Goal: Task Accomplishment & Management: Complete application form

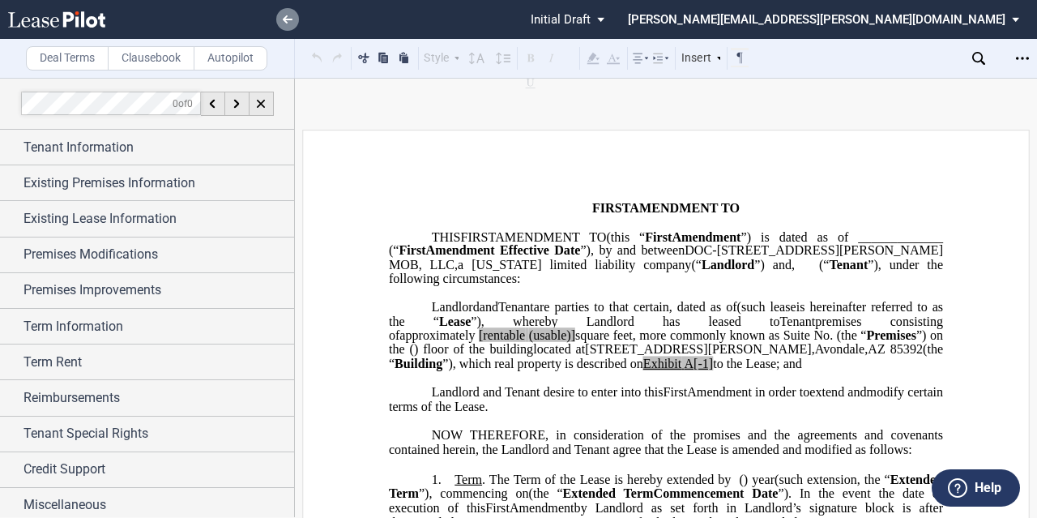
click at [282, 12] on link at bounding box center [287, 19] width 23 height 23
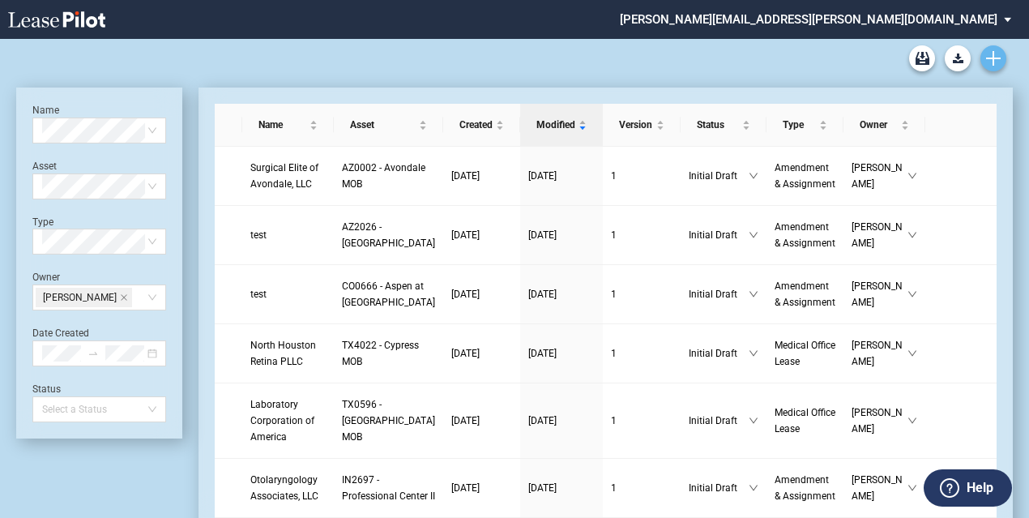
click at [1001, 62] on link "Create new document" at bounding box center [993, 58] width 26 height 26
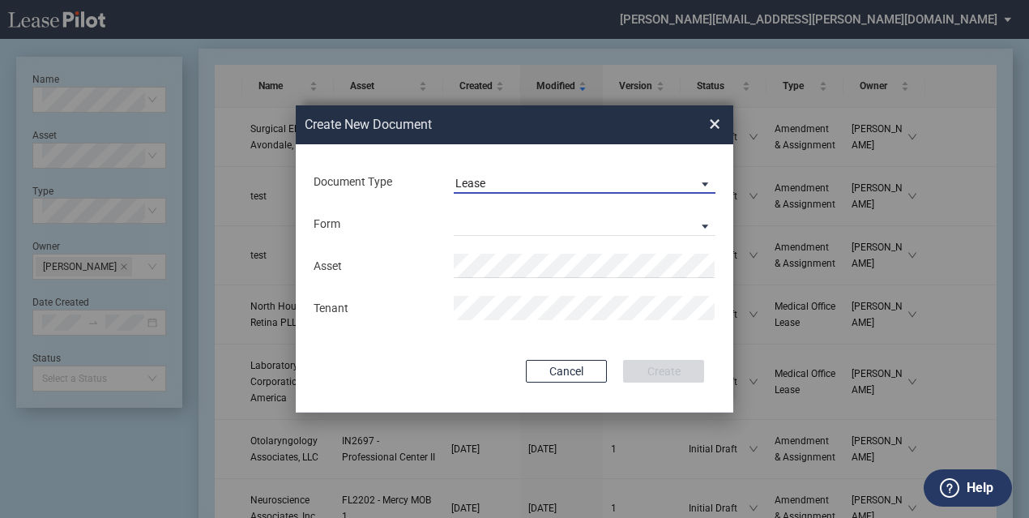
click at [532, 181] on span "Lease" at bounding box center [571, 184] width 233 height 16
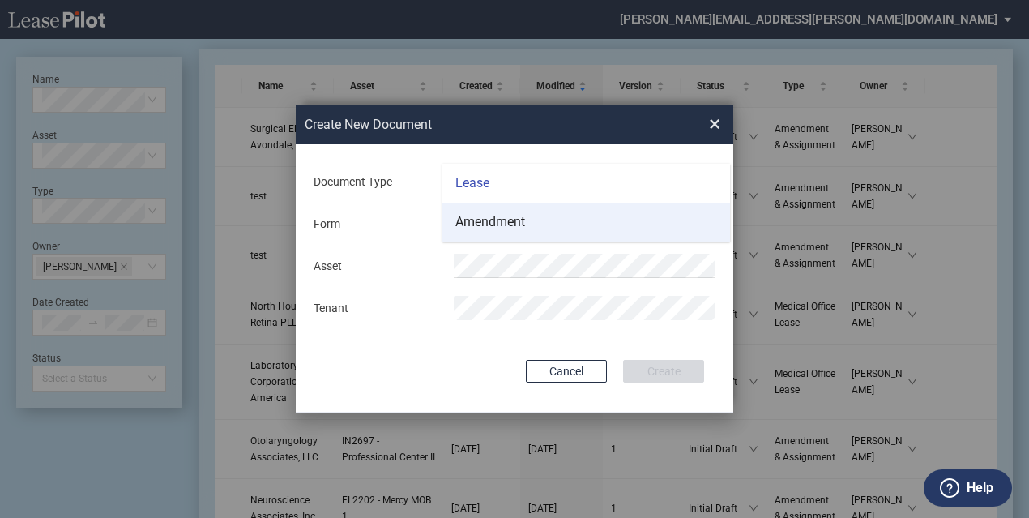
click at [510, 228] on div "Amendment" at bounding box center [490, 222] width 70 height 18
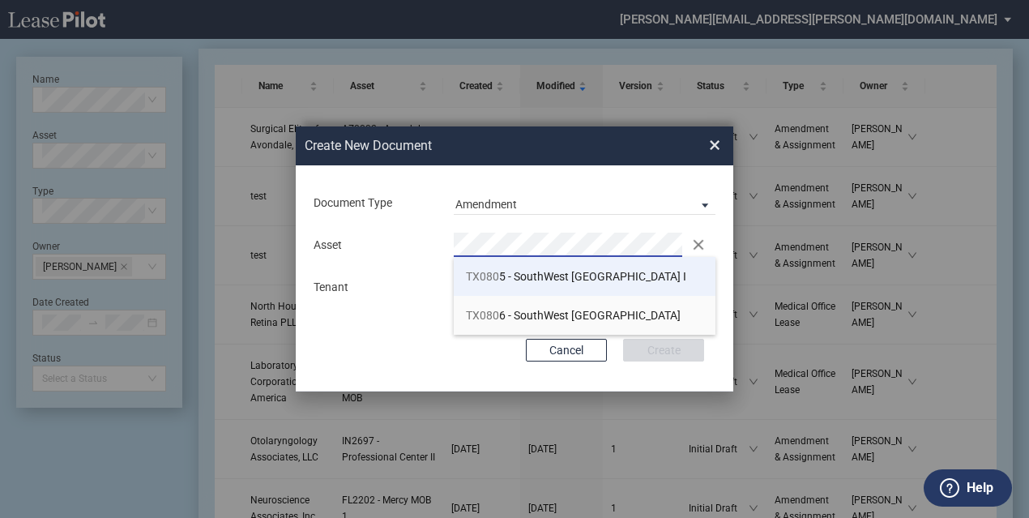
click at [511, 280] on span "TX080 5 - SouthWest Medical Plaza I" at bounding box center [576, 276] width 220 height 13
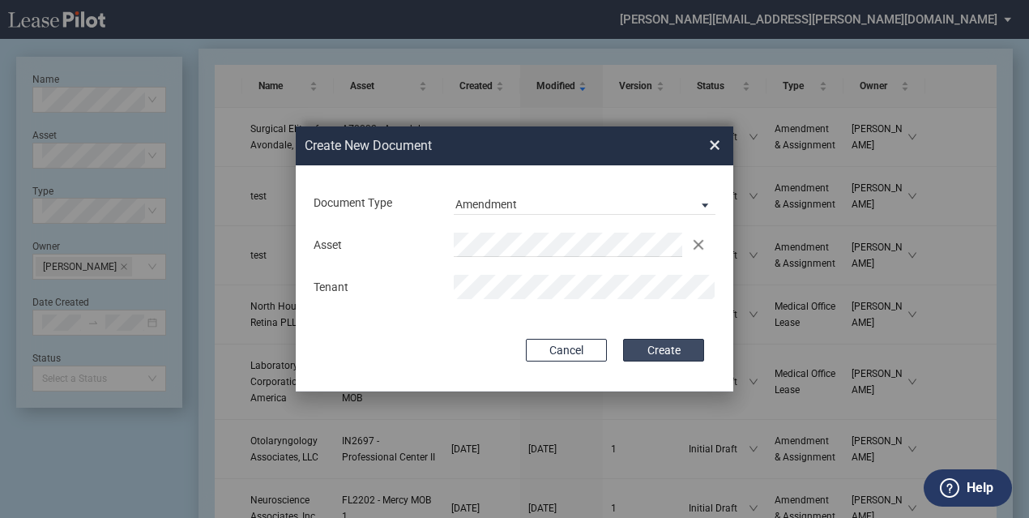
click at [640, 346] on button "Create" at bounding box center [663, 350] width 81 height 23
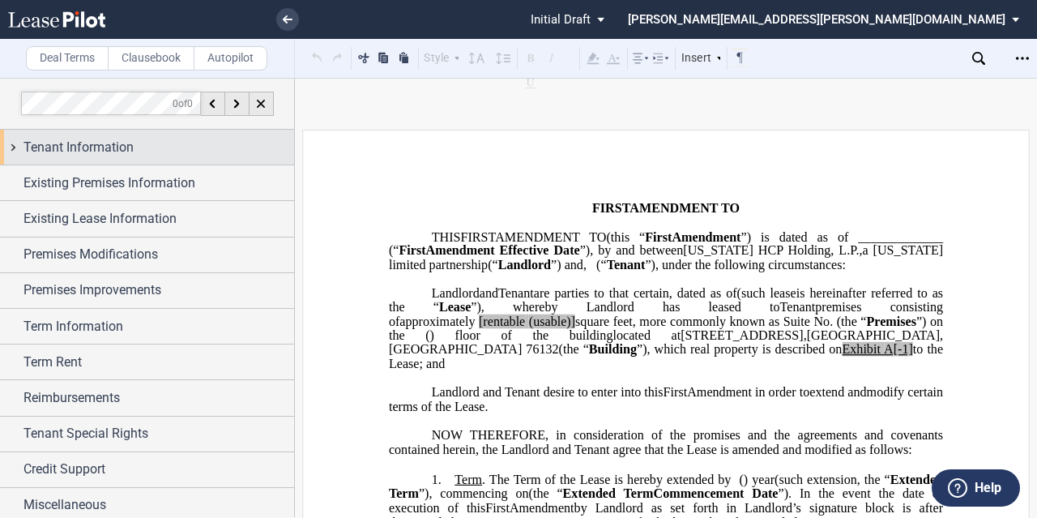
click at [143, 139] on div "Tenant Information" at bounding box center [158, 147] width 271 height 19
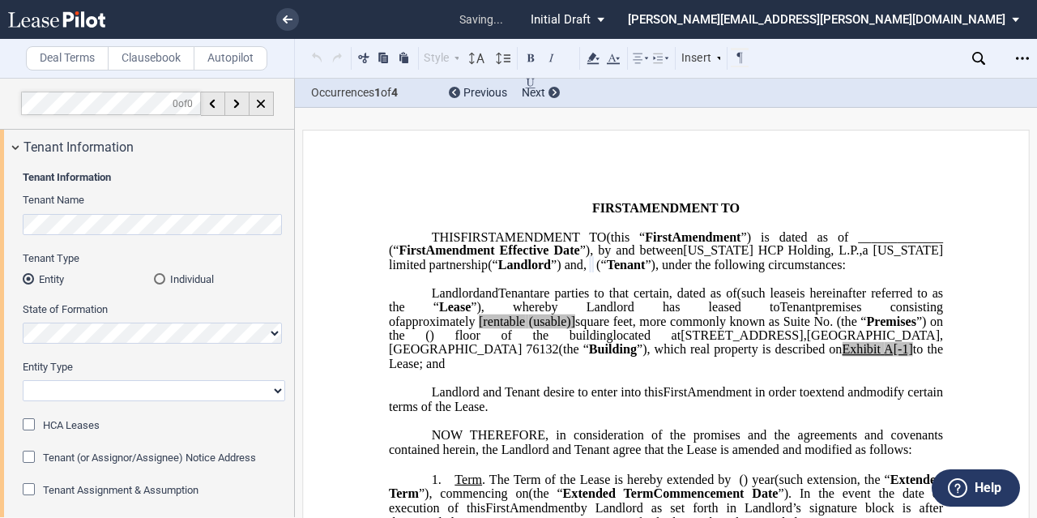
click at [81, 388] on select "Corporation Limited Liability Company General Partnership Limited Partnership O…" at bounding box center [154, 390] width 263 height 21
select select "limited liability company"
click at [23, 380] on select "Corporation Limited Liability Company General Partnership Limited Partnership O…" at bounding box center [154, 390] width 263 height 21
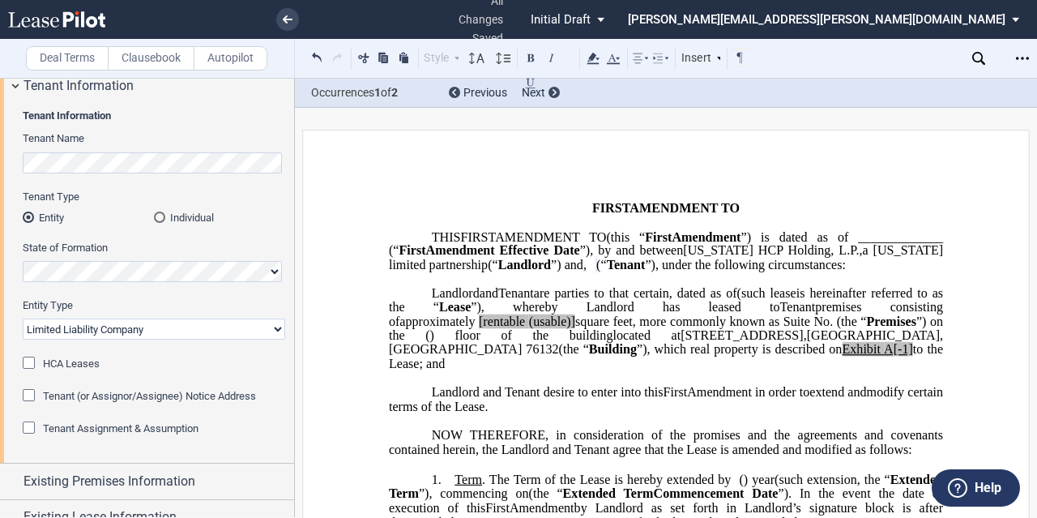
click at [596, 272] on span at bounding box center [594, 265] width 3 height 15
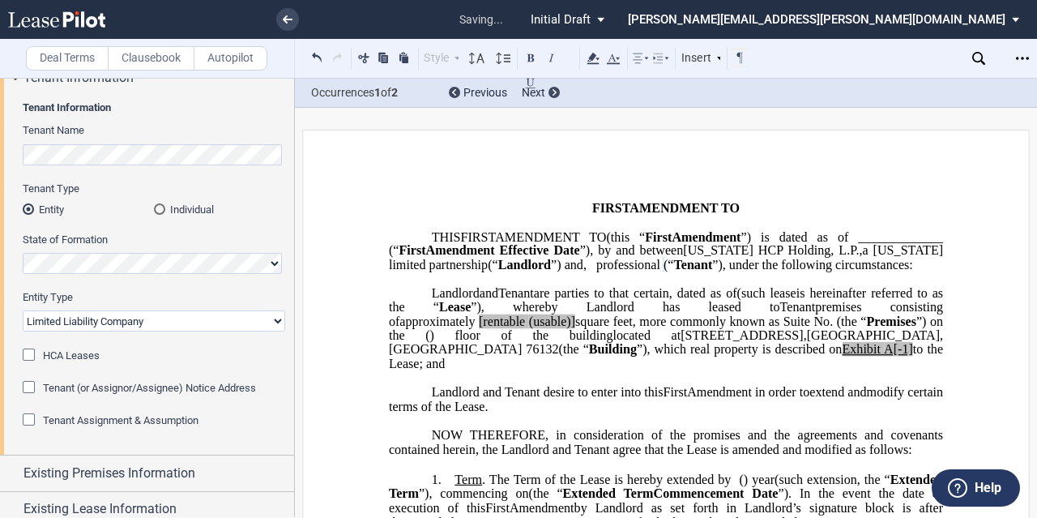
click at [668, 272] on span "(" at bounding box center [666, 265] width 4 height 15
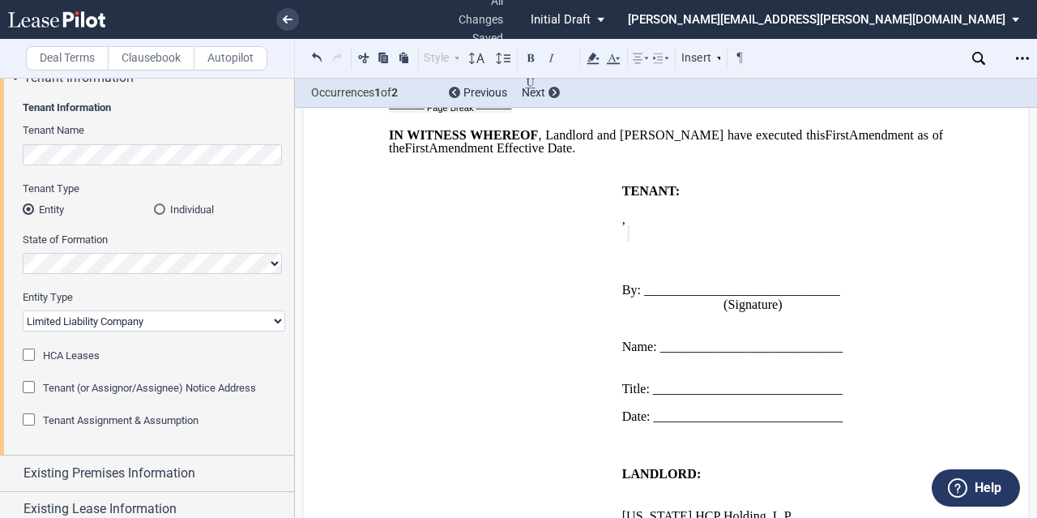
scroll to position [2026, 0]
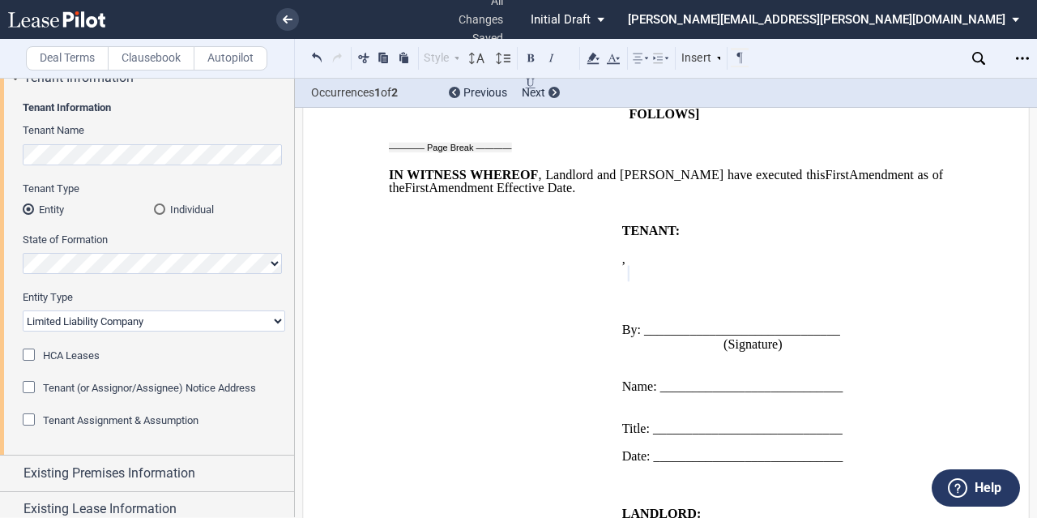
click at [629, 268] on span at bounding box center [627, 273] width 3 height 15
click at [876, 267] on p "﻿ ﻿ ﻿ ﻿ ﻿professional ﻿ ﻿ an individual" at bounding box center [767, 274] width 291 height 14
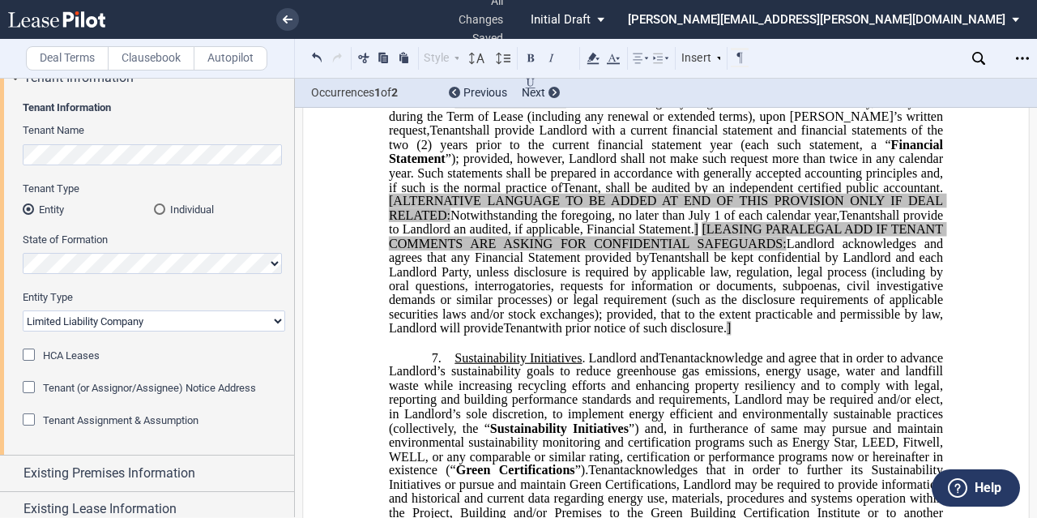
scroll to position [1134, 0]
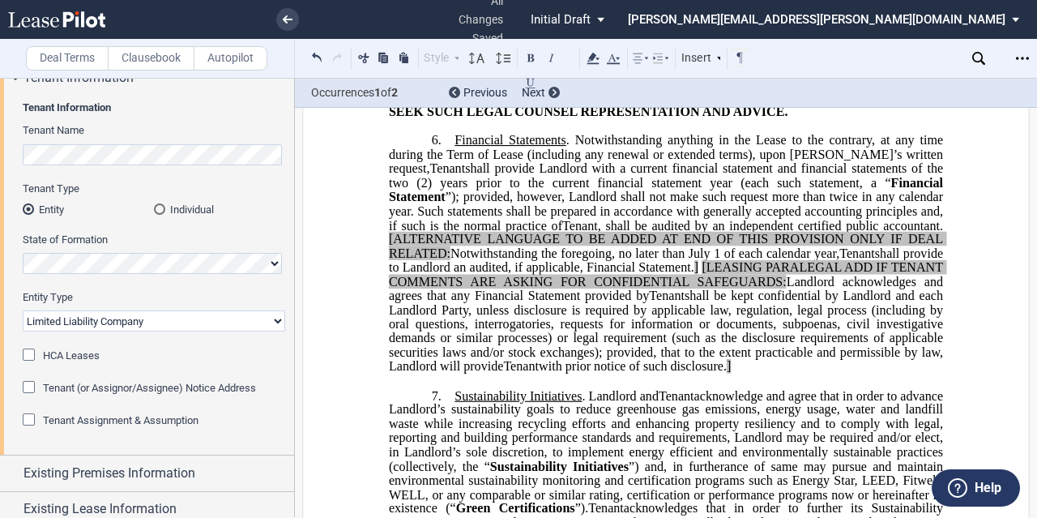
click at [938, 374] on p "6. Financial Statements . Notwithstanding anything in the Lease to the contrary…" at bounding box center [666, 253] width 554 height 241
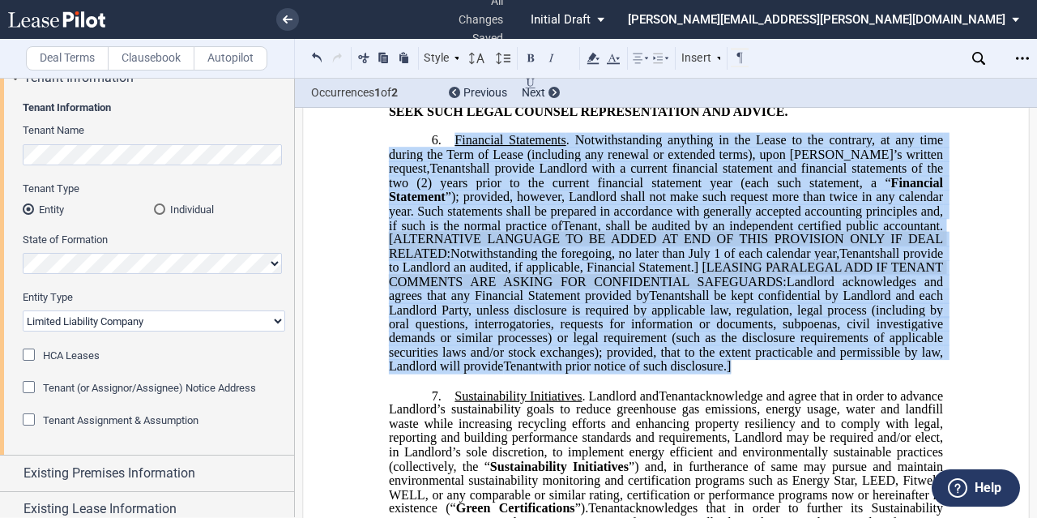
drag, startPoint x: 947, startPoint y: 374, endPoint x: 445, endPoint y: 147, distance: 551.2
click at [445, 147] on div "﻿ !!CUSTOM_FOOTER_DISTANCE_0.1!! !!CUSTOM_FOOTER_START!! ﻿ !!CUSTOM_PAGE_NUMBER…" at bounding box center [666, 403] width 728 height 2816
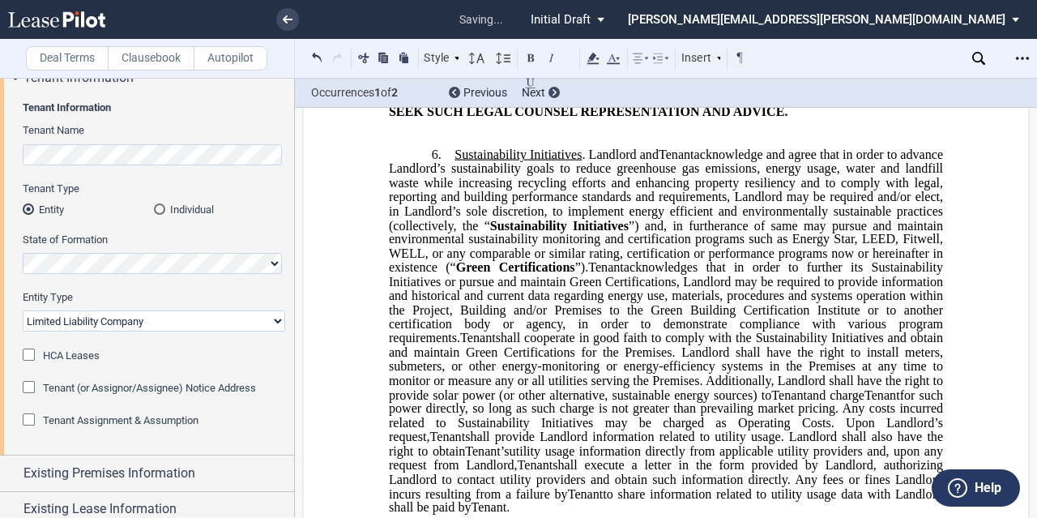
scroll to position [891, 0]
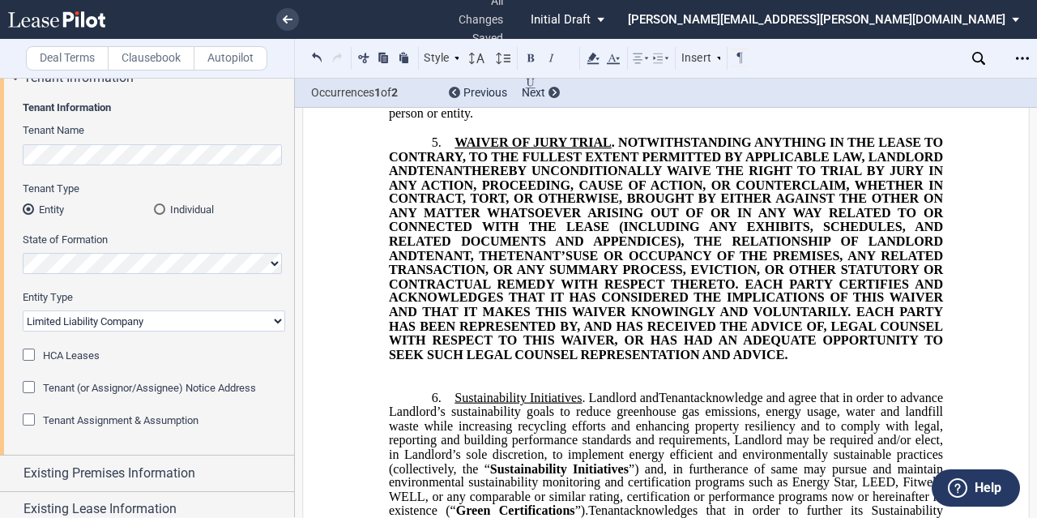
drag, startPoint x: 792, startPoint y: 373, endPoint x: 755, endPoint y: 362, distance: 38.7
click at [755, 362] on p "5. WAIVER OF JURY TRIAL . NOTWITHSTANDING ANYTHING IN THE LEASE TO CONTRARY, TO…" at bounding box center [666, 248] width 554 height 227
drag, startPoint x: 794, startPoint y: 284, endPoint x: 820, endPoint y: 321, distance: 44.7
click at [794, 284] on span "USE OR OCCUPANCY OF THE PREMISES, ANY RELATED TRANSACTION, OR ANY SUMMARY PROCE…" at bounding box center [667, 304] width 557 height 113
drag, startPoint x: 796, startPoint y: 362, endPoint x: 433, endPoint y: 151, distance: 420.8
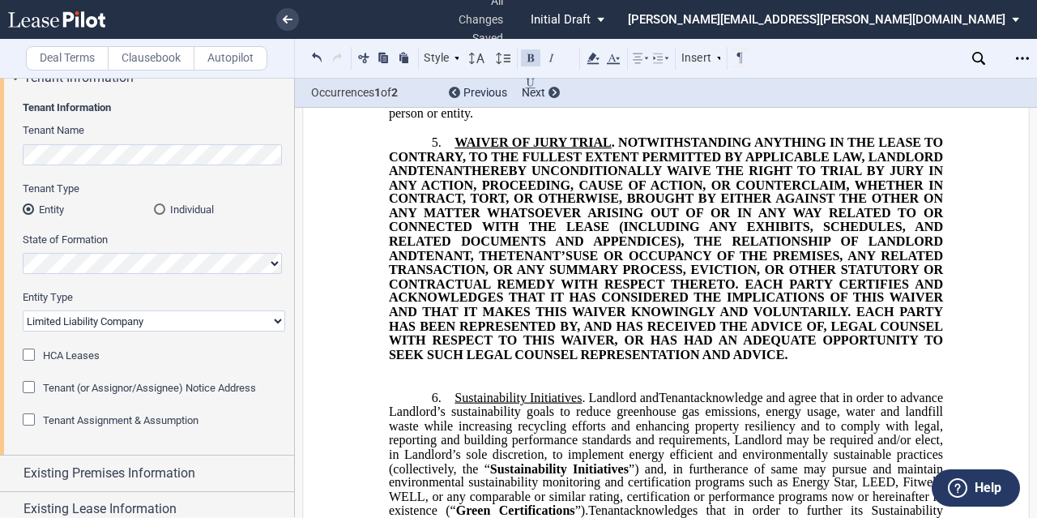
click at [433, 151] on p "5. WAIVER OF JURY TRIAL . NOTWITHSTANDING ANYTHING IN THE LEASE TO CONTRARY, TO…" at bounding box center [666, 248] width 554 height 227
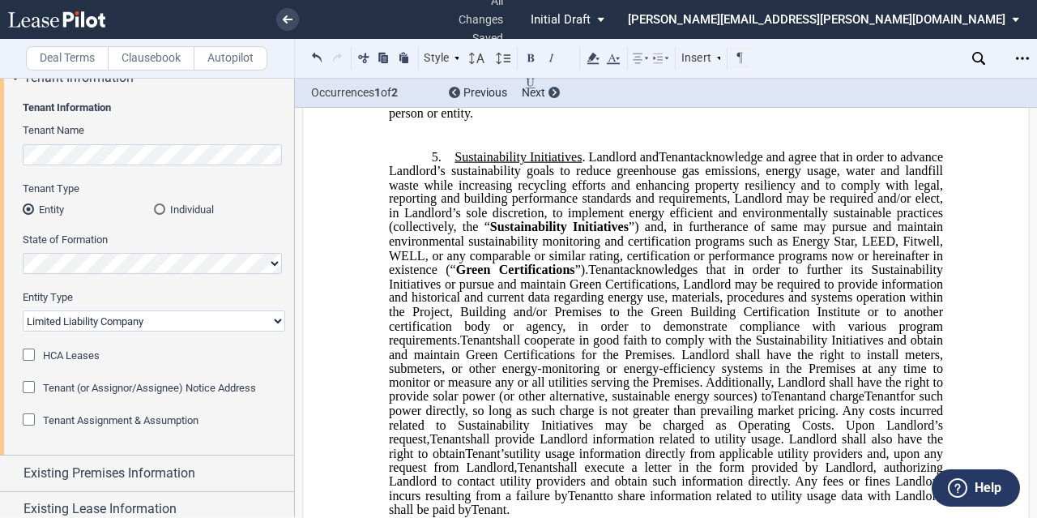
click at [433, 149] on p "﻿" at bounding box center [666, 142] width 554 height 14
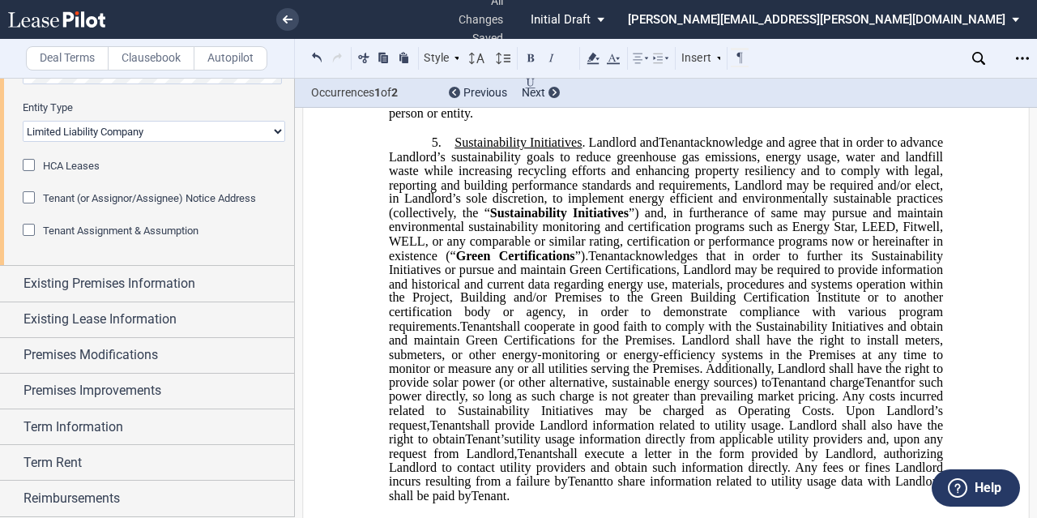
scroll to position [363, 0]
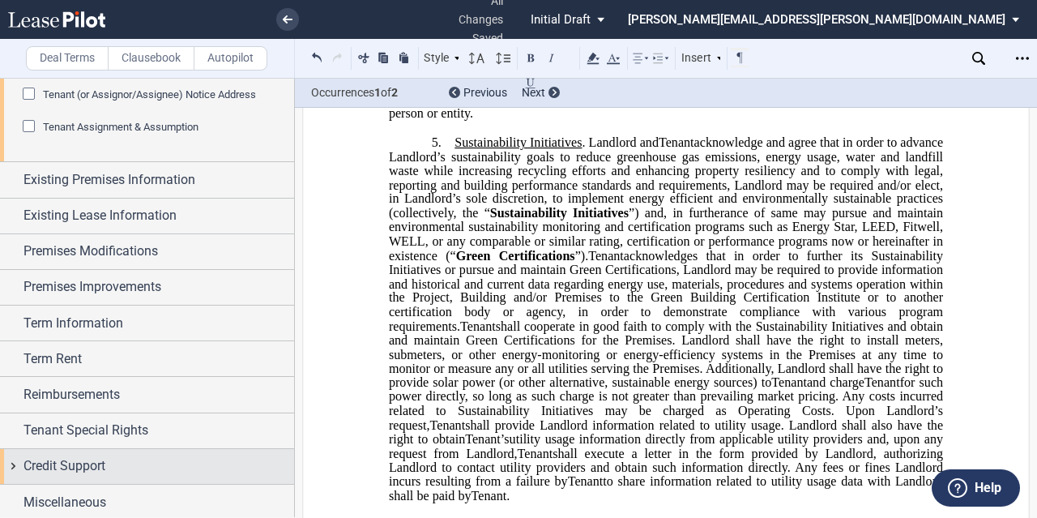
click at [96, 477] on div "Credit Support" at bounding box center [147, 466] width 294 height 35
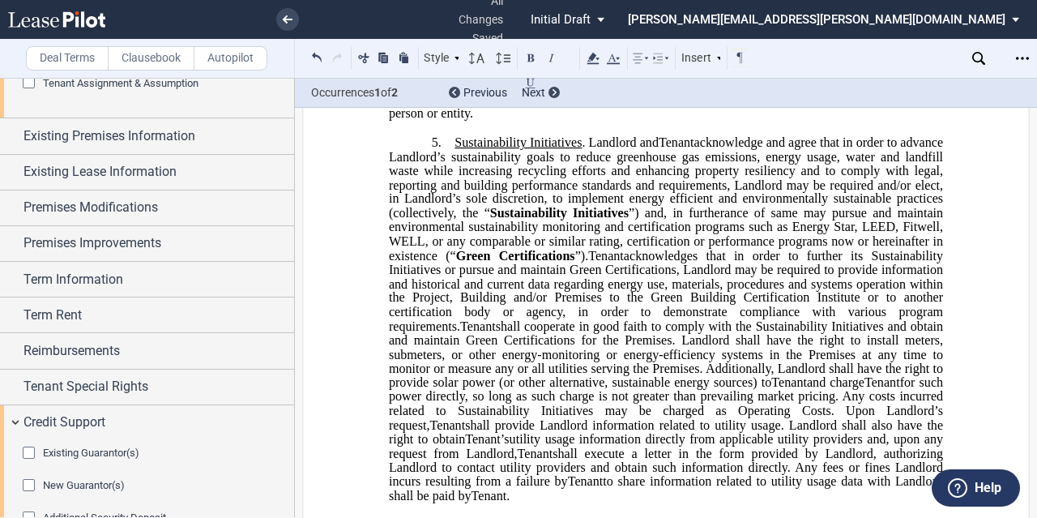
scroll to position [475, 0]
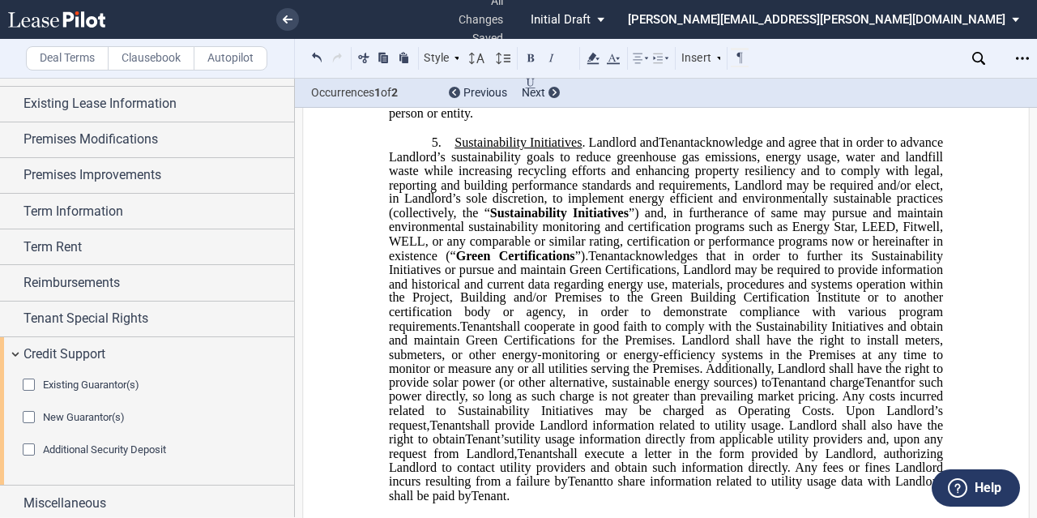
click at [109, 378] on span "Existing Guarantor(s)" at bounding box center [91, 384] width 96 height 12
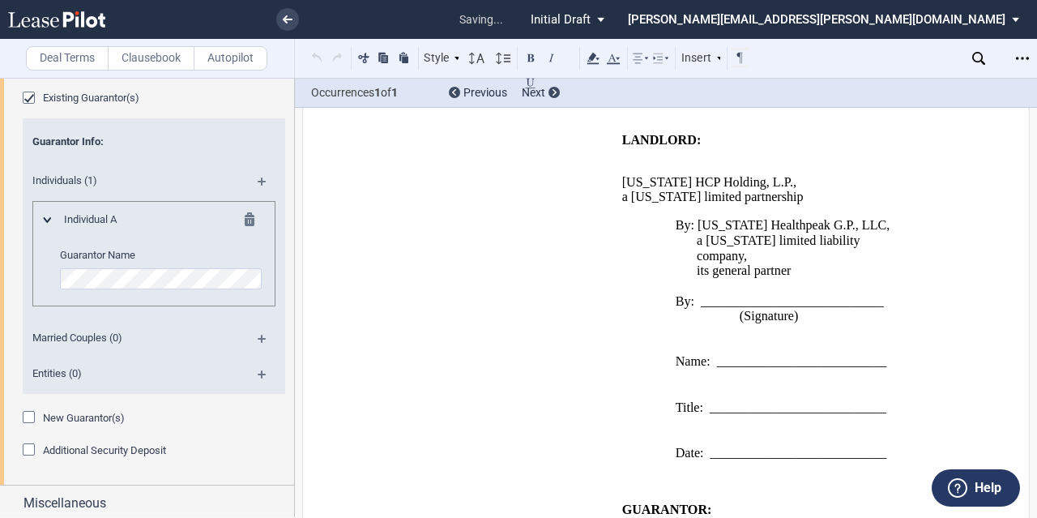
scroll to position [2484, 0]
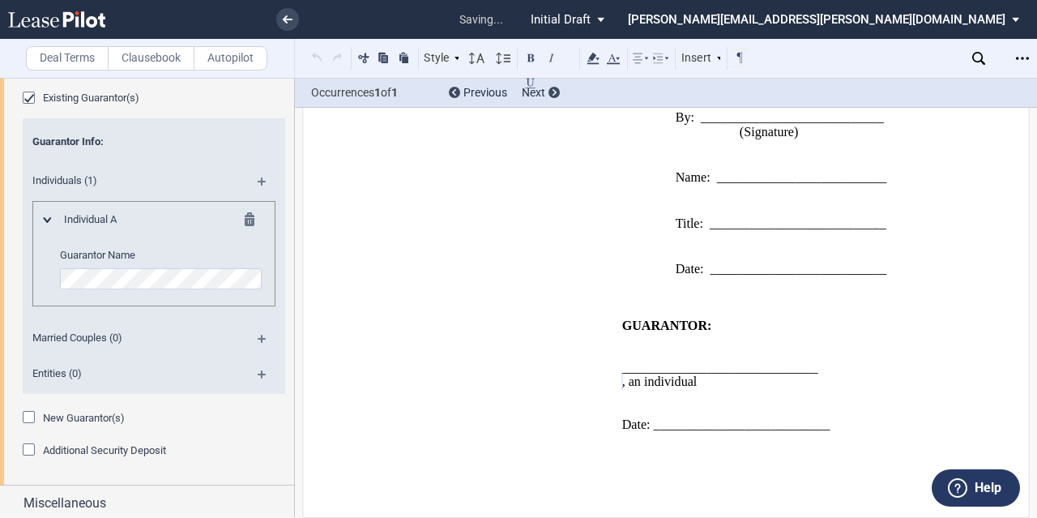
click at [564, 265] on td "WITNESSES: ___________________________ (Witness Signature) ____________________…" at bounding box center [502, 120] width 227 height 341
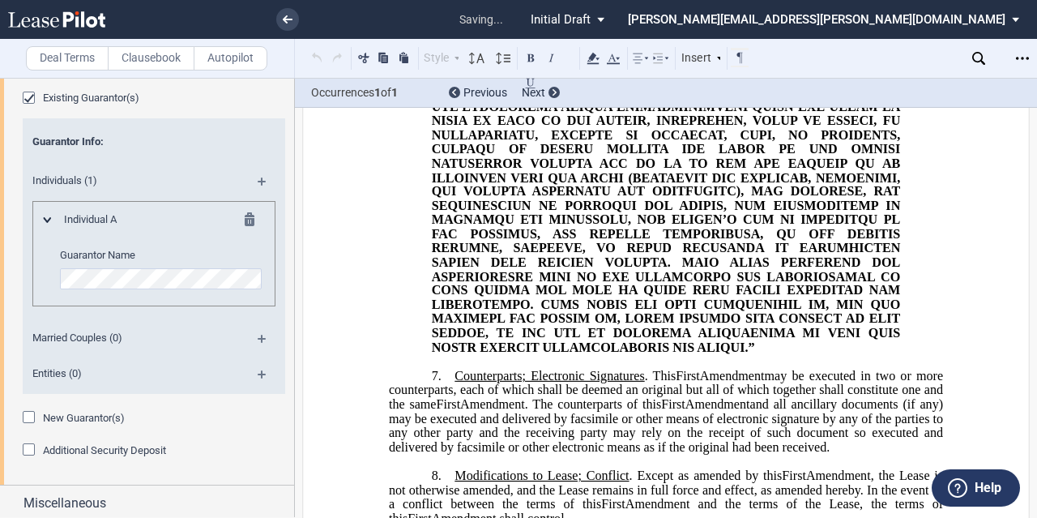
scroll to position [1350, 0]
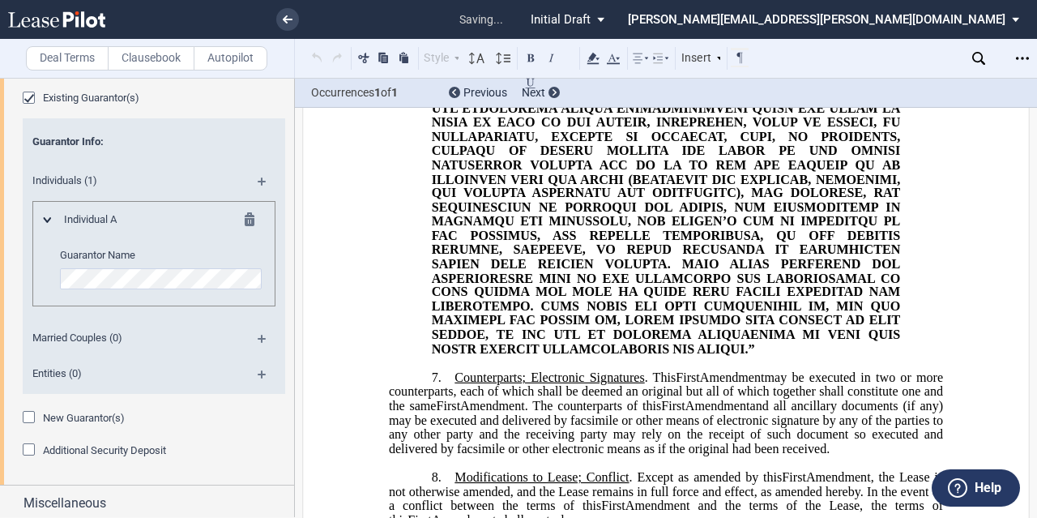
click at [564, 265] on span at bounding box center [668, 221] width 472 height 268
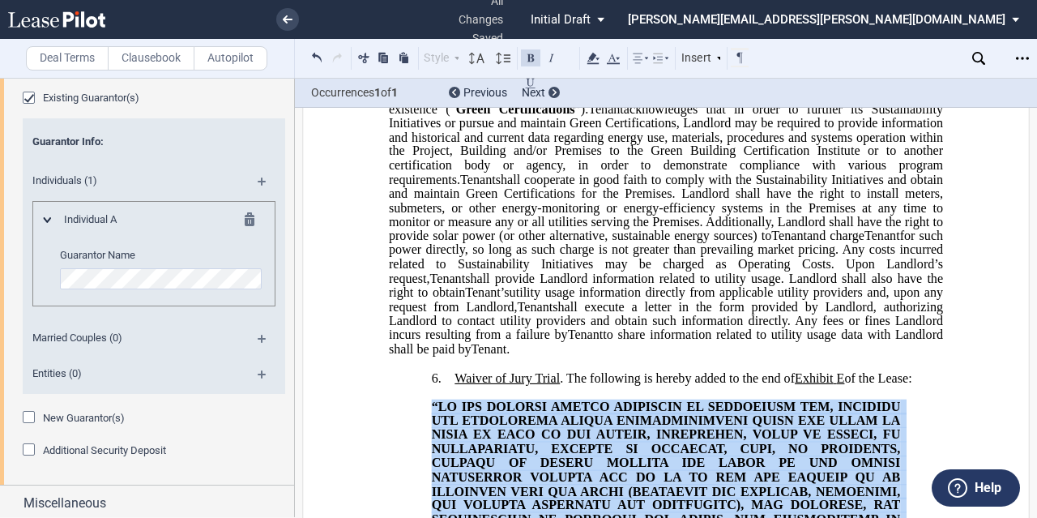
scroll to position [1107, 0]
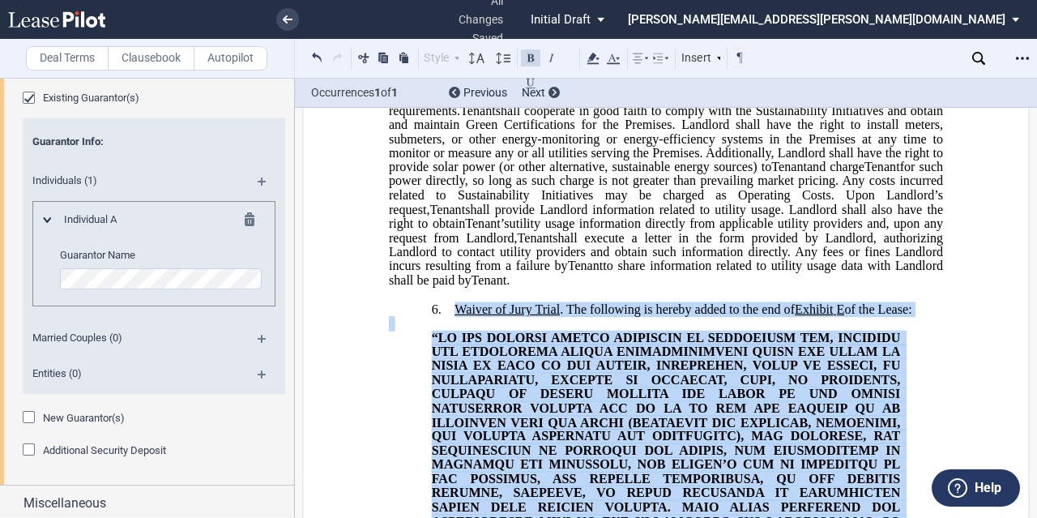
drag, startPoint x: 506, startPoint y: 376, endPoint x: 447, endPoint y: 314, distance: 85.4
click at [447, 314] on div "!!SET_LEVEL_0!! !!LEASE_LEVEL_1!! 6. Waiver of Jury Trial . The following is he…" at bounding box center [666, 444] width 554 height 312
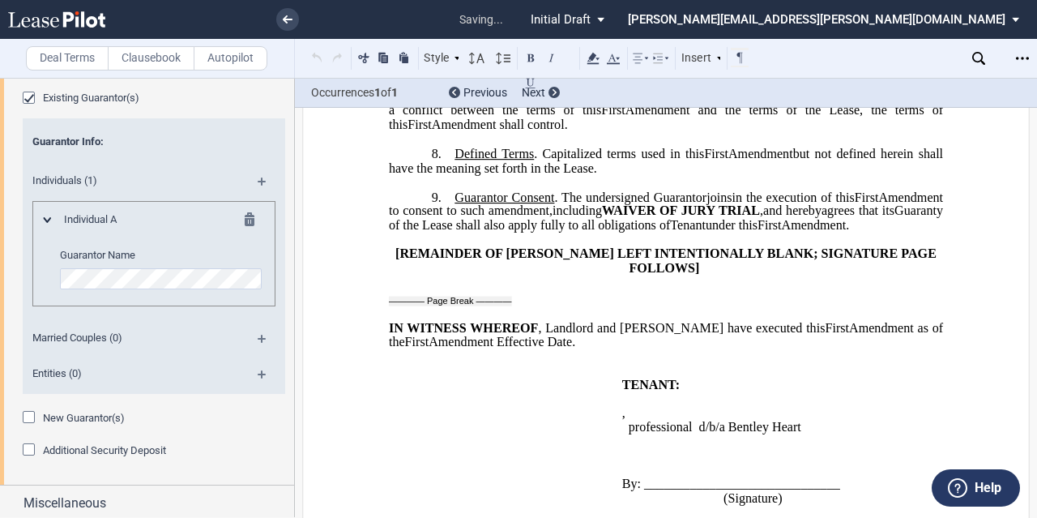
scroll to position [1431, 0]
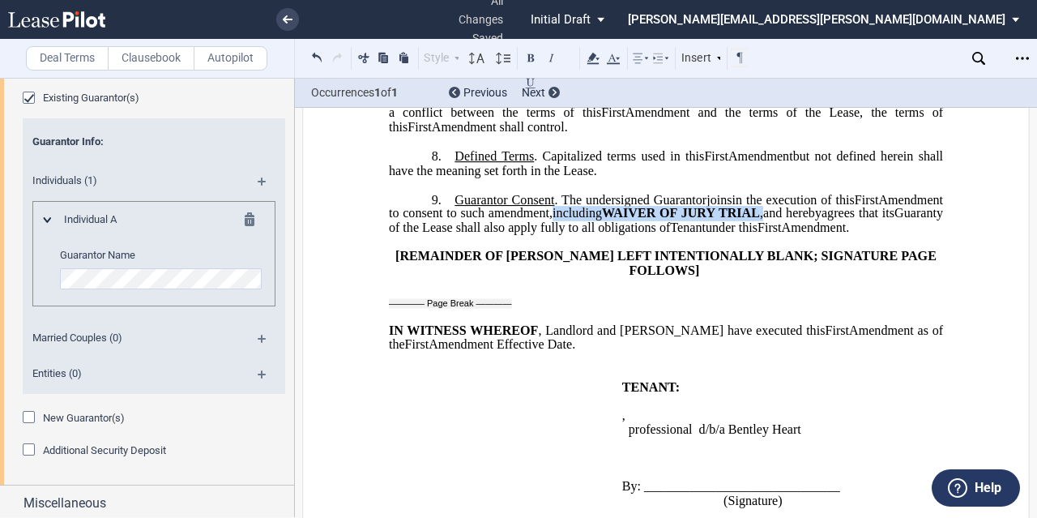
drag, startPoint x: 619, startPoint y: 225, endPoint x: 839, endPoint y: 219, distance: 219.7
click at [839, 219] on p "9. Guarantor Consent . The undersigned [PERSON_NAME] s join joins in the execut…" at bounding box center [666, 213] width 554 height 43
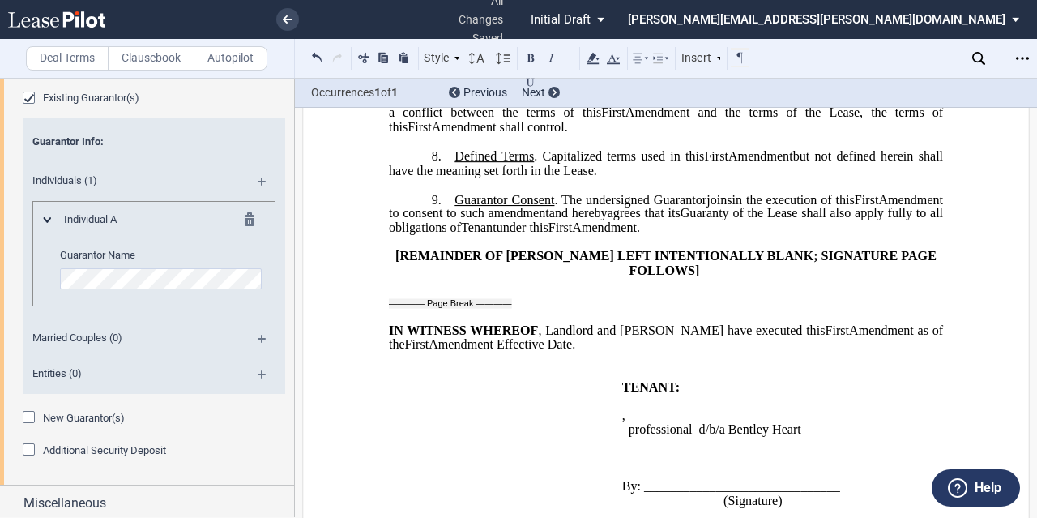
click at [839, 219] on span "Guaranty of the Lease shall also apply fully to all obligations of" at bounding box center [667, 221] width 557 height 28
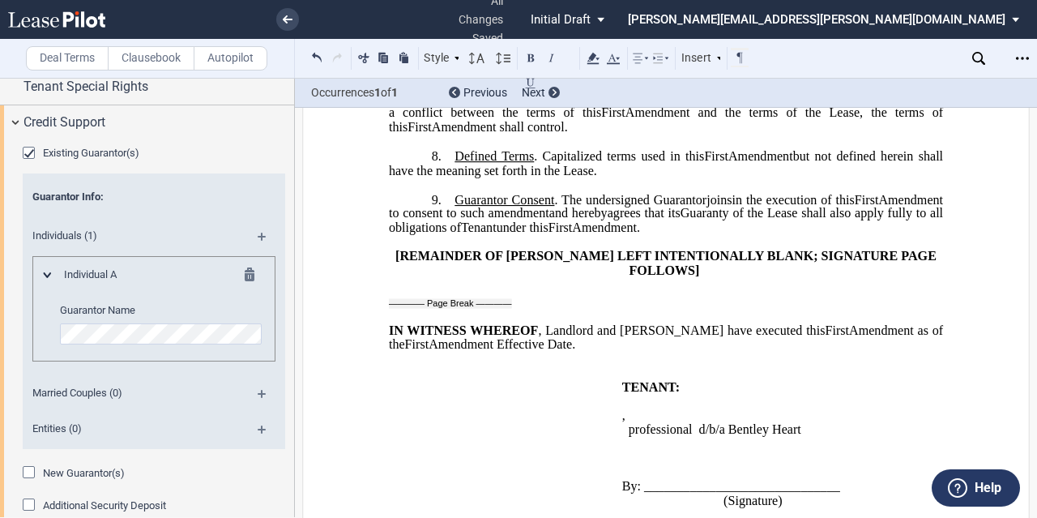
scroll to position [600, 0]
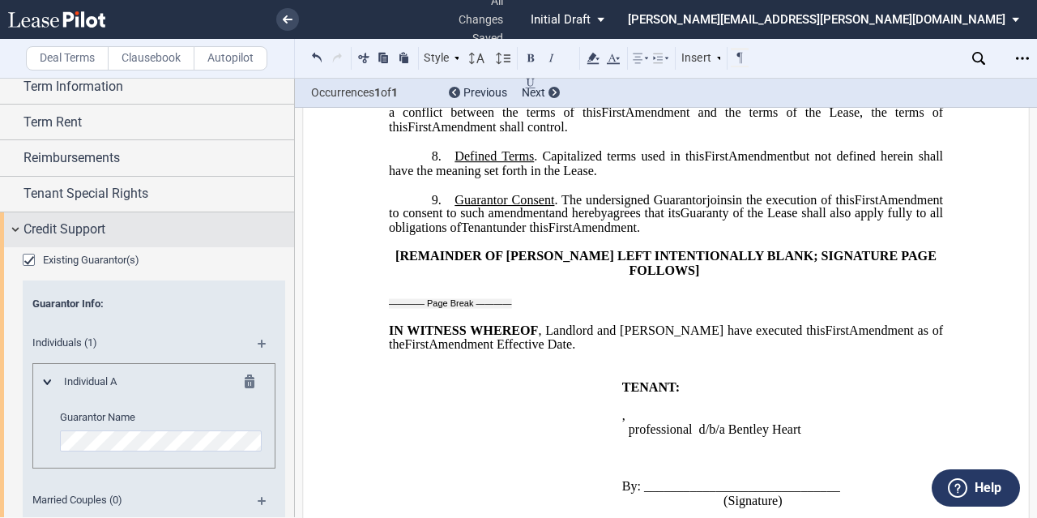
click at [119, 221] on div "Credit Support" at bounding box center [158, 229] width 271 height 19
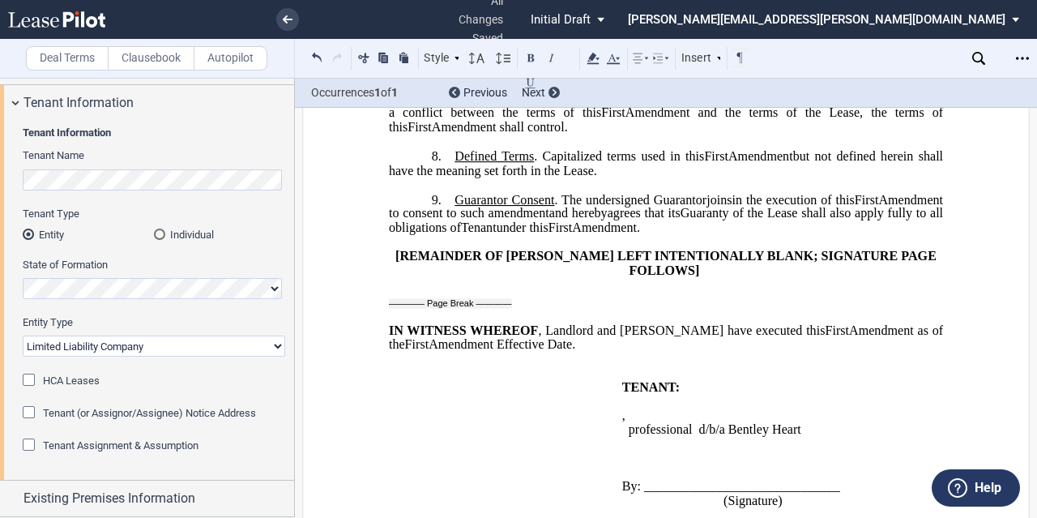
scroll to position [0, 0]
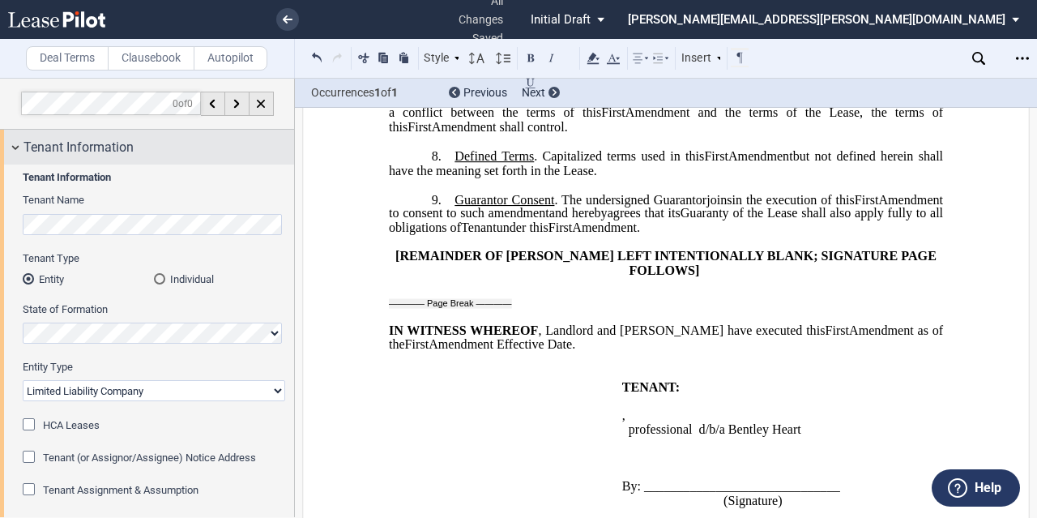
click at [113, 153] on span "Tenant Information" at bounding box center [78, 147] width 110 height 19
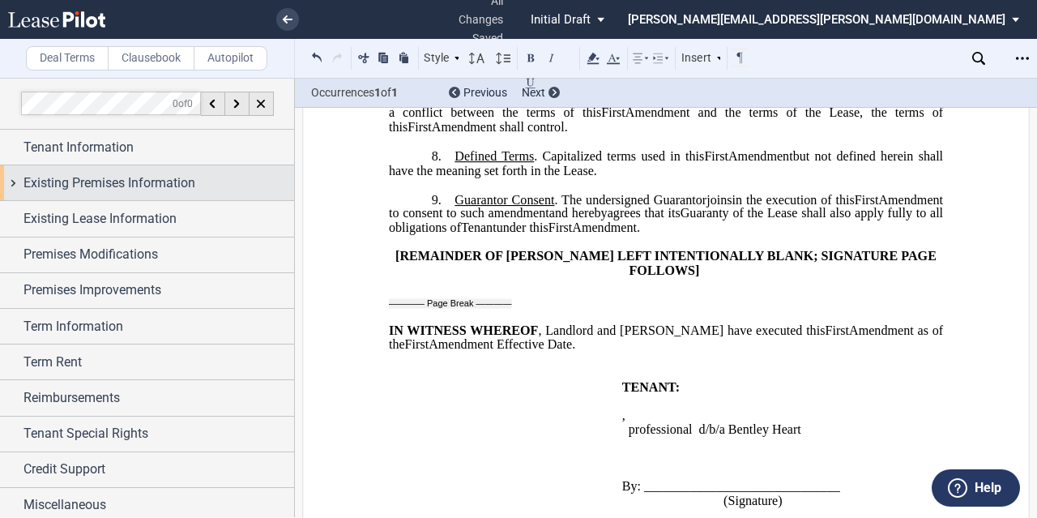
click at [103, 180] on span "Existing Premises Information" at bounding box center [109, 182] width 172 height 19
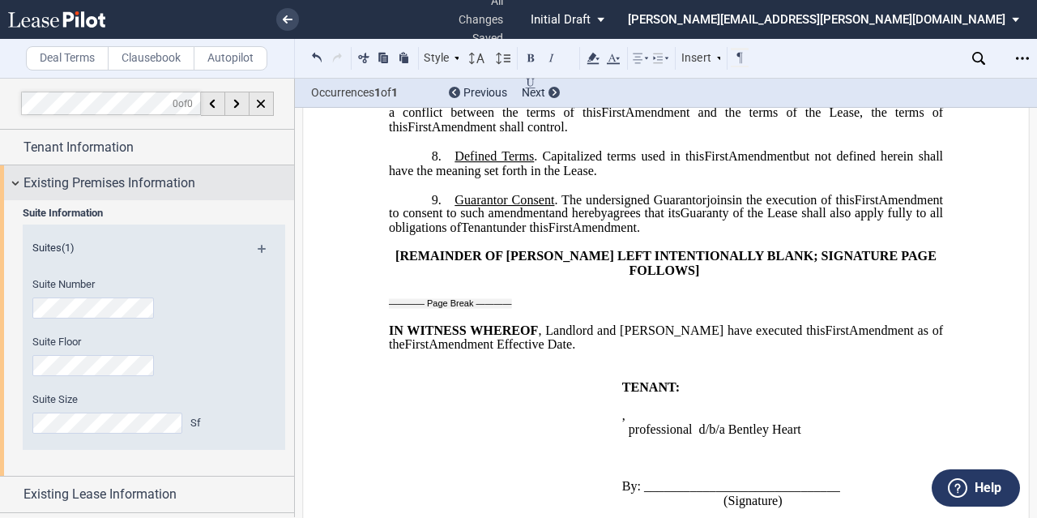
click at [209, 186] on div "Existing Premises Information" at bounding box center [158, 182] width 271 height 19
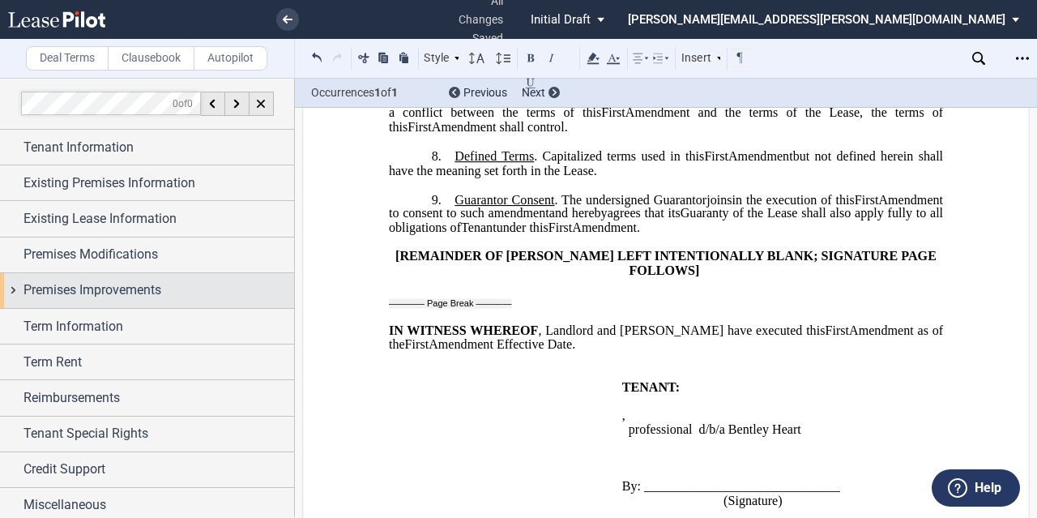
click at [122, 284] on span "Premises Improvements" at bounding box center [92, 289] width 138 height 19
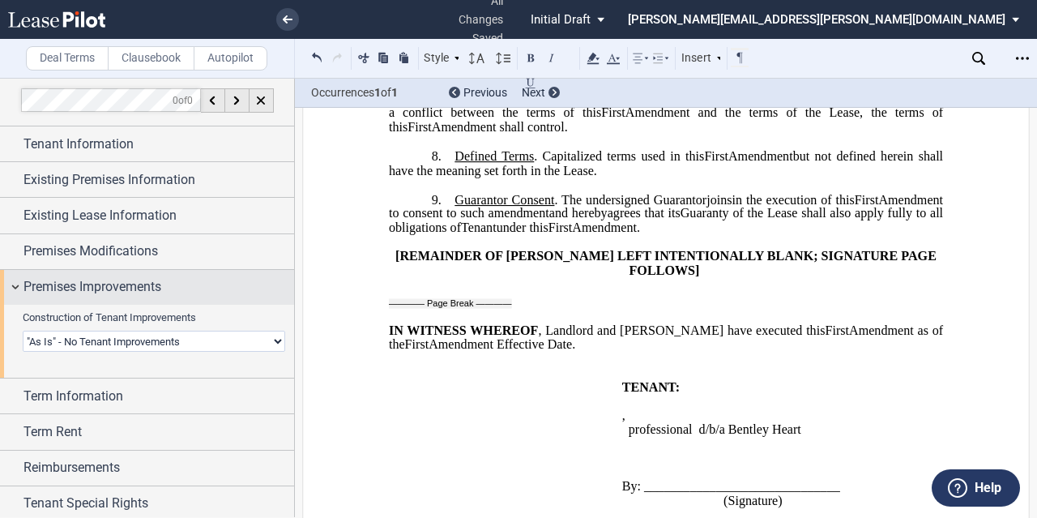
click at [119, 284] on span "Premises Improvements" at bounding box center [92, 286] width 138 height 19
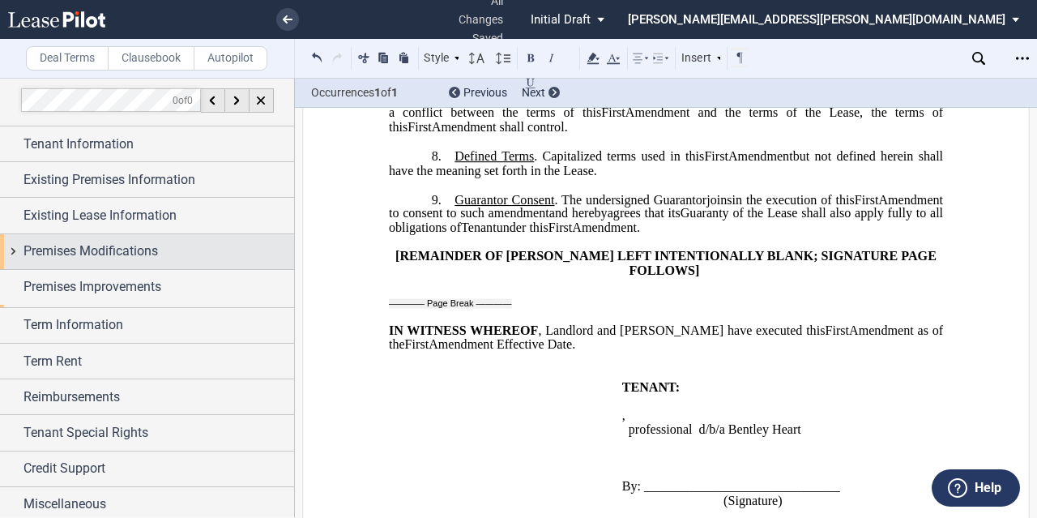
click at [118, 249] on span "Premises Modifications" at bounding box center [90, 250] width 135 height 19
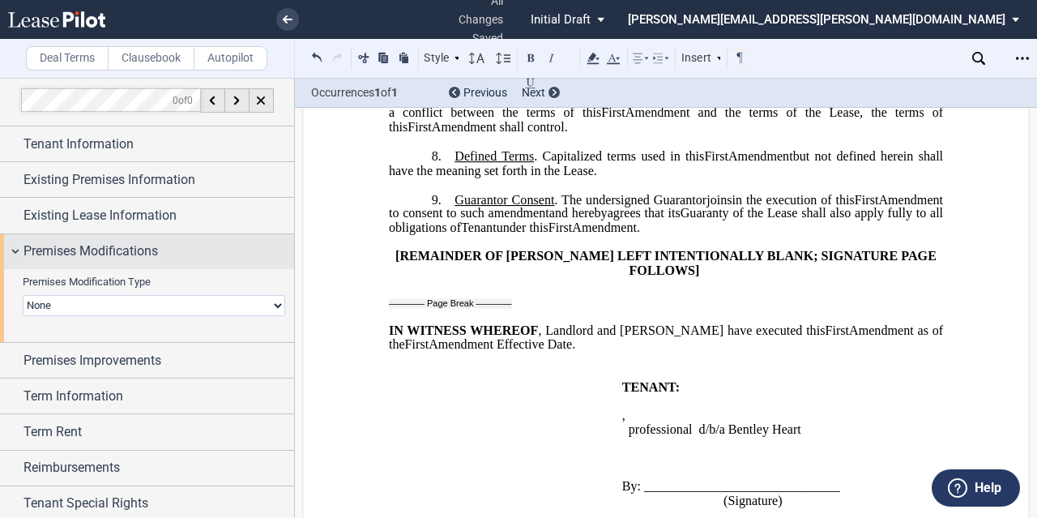
click at [119, 247] on span "Premises Modifications" at bounding box center [90, 250] width 135 height 19
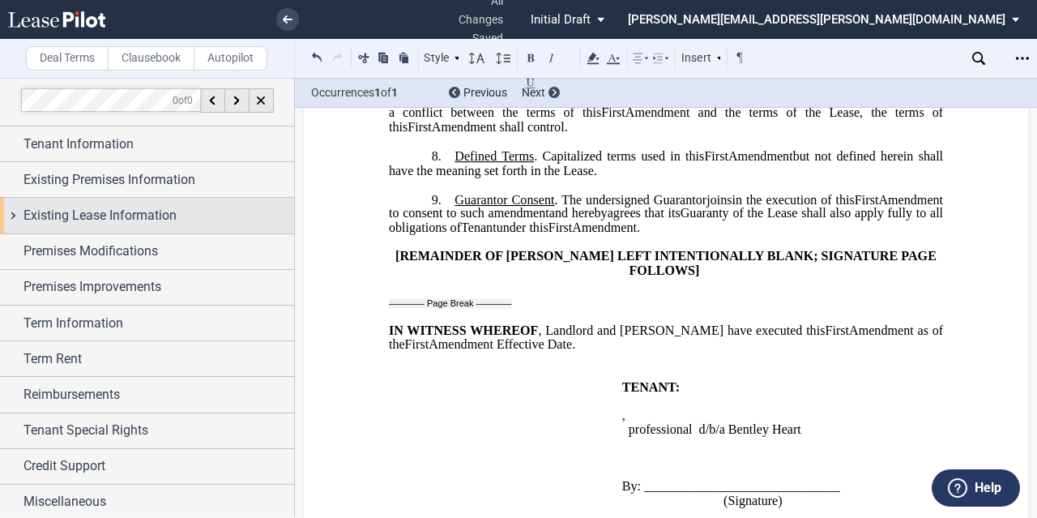
click at [115, 211] on span "Existing Lease Information" at bounding box center [99, 215] width 153 height 19
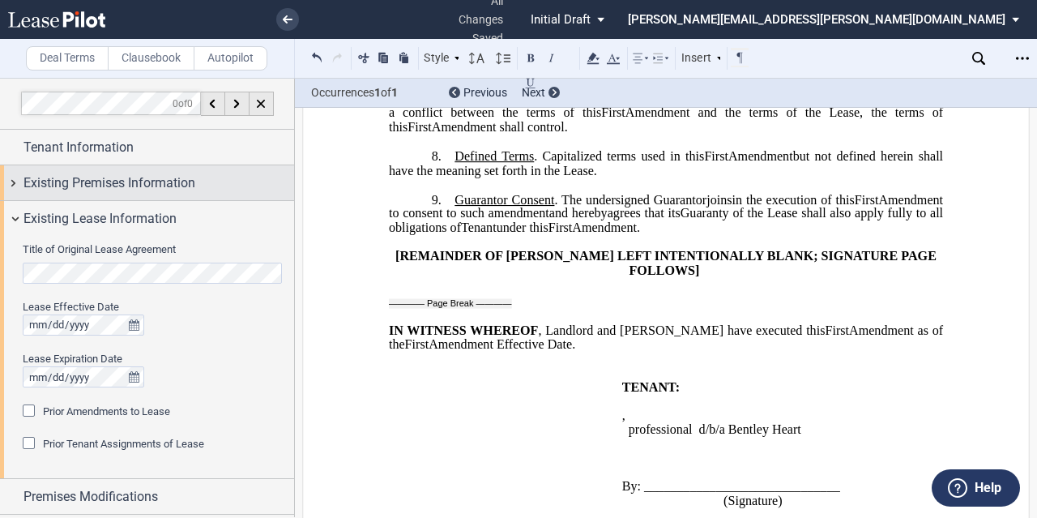
scroll to position [0, 0]
click at [199, 173] on div "Existing Premises Information" at bounding box center [158, 182] width 271 height 19
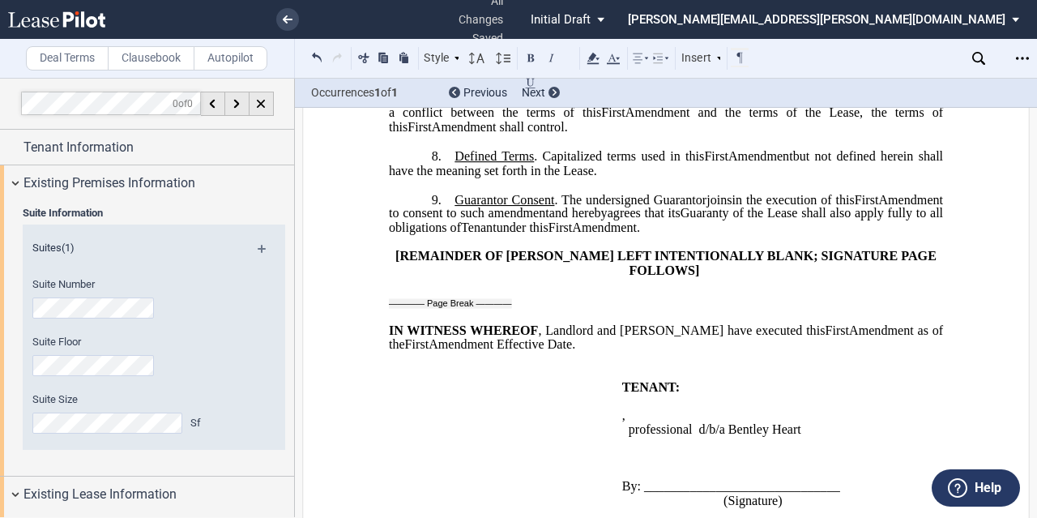
click at [88, 292] on div "Suite Number" at bounding box center [131, 297] width 199 height 41
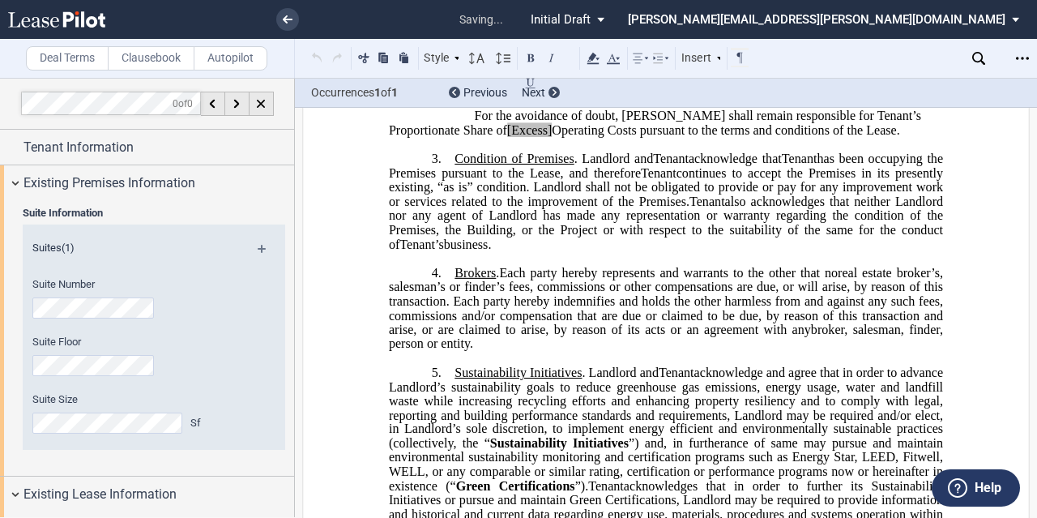
scroll to position [117, 0]
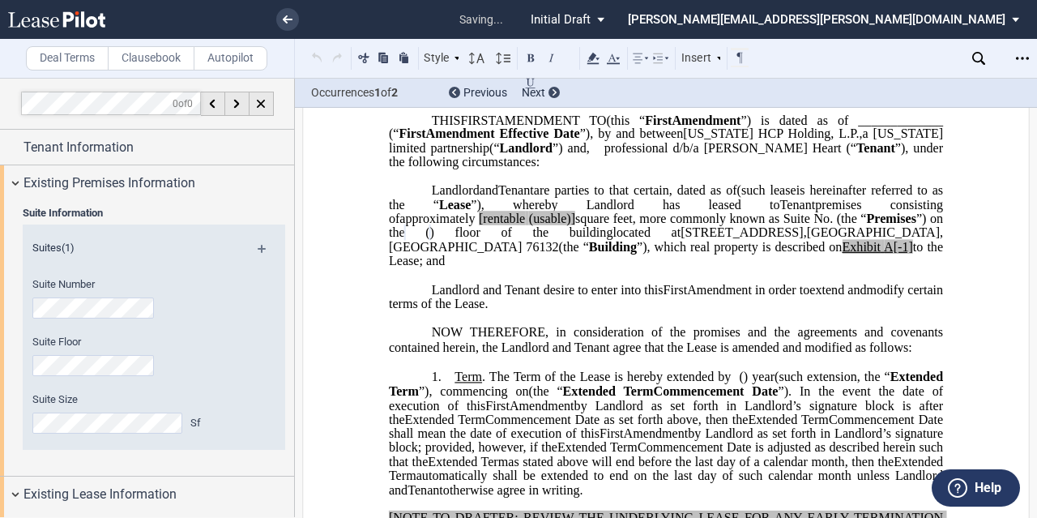
click at [195, 343] on label "Suite Floor" at bounding box center [131, 342] width 199 height 15
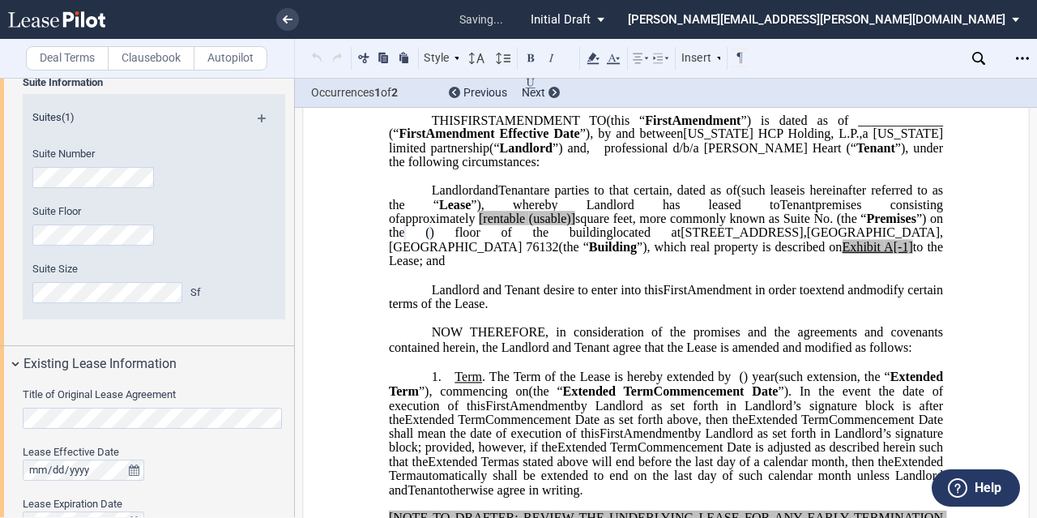
scroll to position [162, 0]
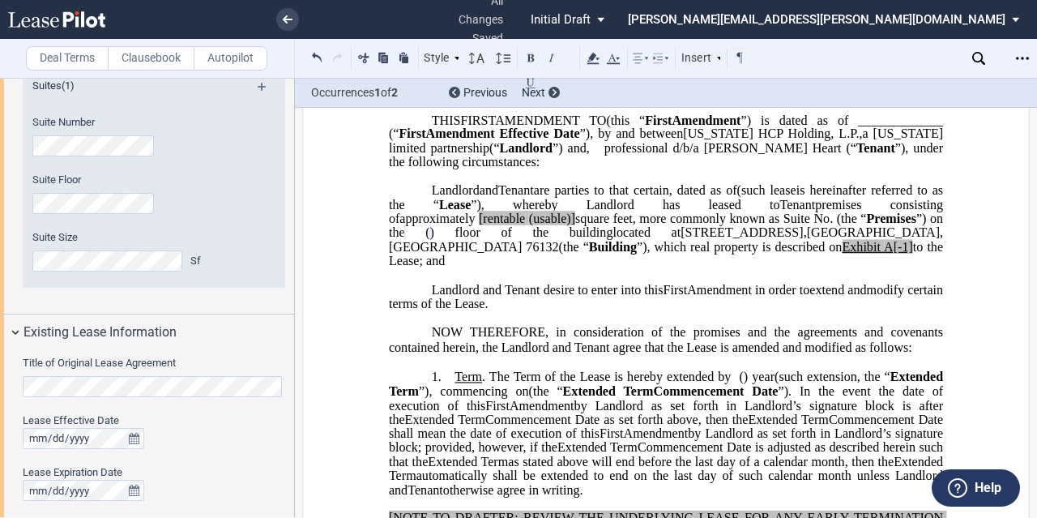
click at [525, 226] on span "[rentable" at bounding box center [502, 218] width 46 height 15
click at [571, 226] on span "(usable)]" at bounding box center [548, 218] width 46 height 15
drag, startPoint x: 834, startPoint y: 231, endPoint x: 788, endPoint y: 234, distance: 45.5
click at [788, 234] on span "approximately ﻿ ﻿ rentable (usable)] square feet, more commonly known as Suite …" at bounding box center [667, 225] width 557 height 28
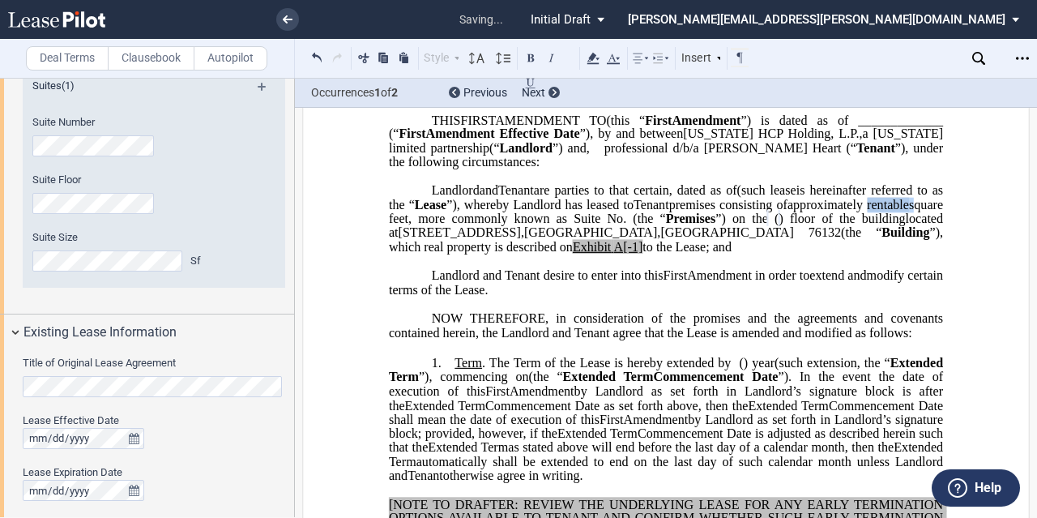
drag, startPoint x: 752, startPoint y: 231, endPoint x: 698, endPoint y: 217, distance: 56.0
click at [703, 225] on span "approximately ﻿ ﻿ rentable square feet, more commonly known as Suite No. ﻿ ﻿ (t…" at bounding box center [667, 211] width 557 height 28
click at [598, 57] on icon at bounding box center [592, 58] width 19 height 19
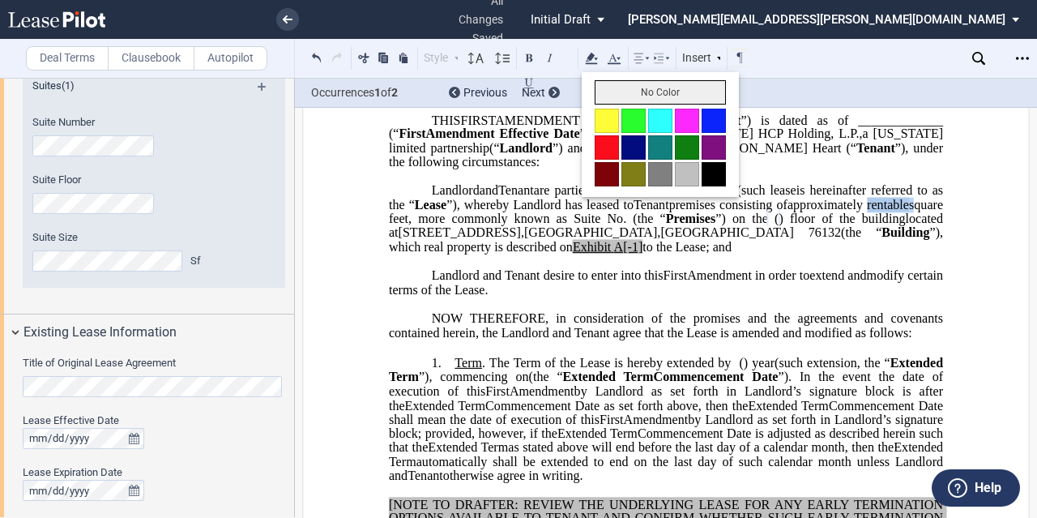
click at [621, 85] on button "No Color" at bounding box center [660, 92] width 131 height 24
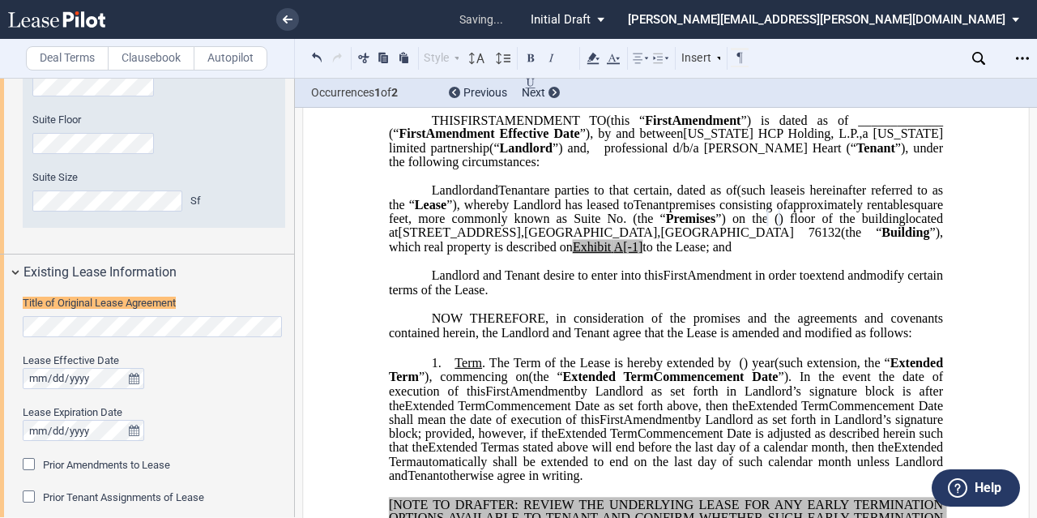
scroll to position [226, 0]
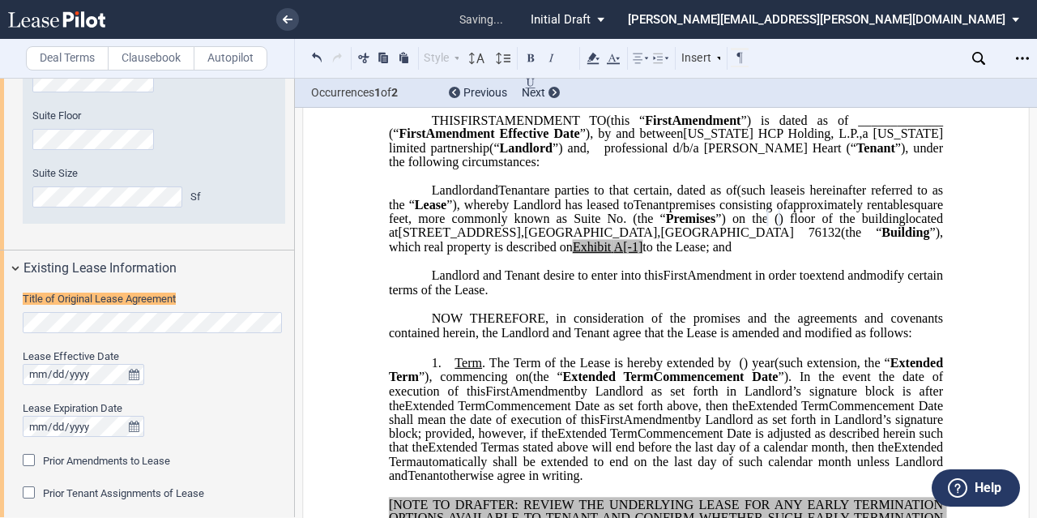
click at [784, 254] on span "”), which real property is described on" at bounding box center [667, 239] width 557 height 28
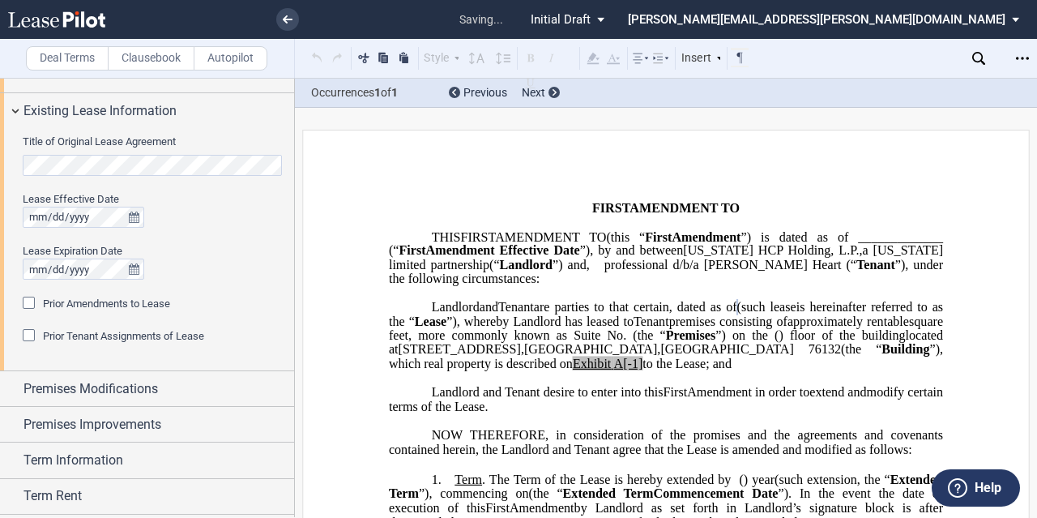
scroll to position [388, 0]
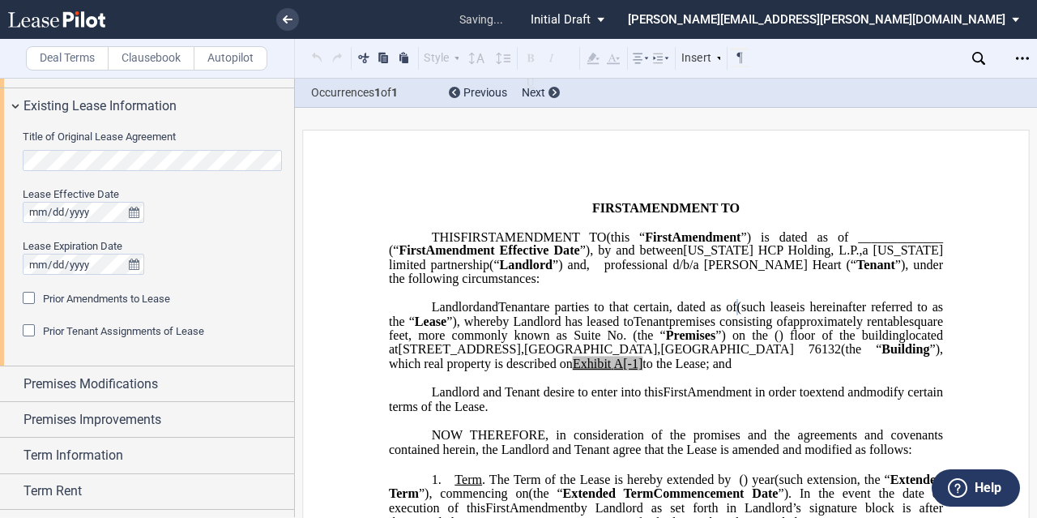
click at [140, 297] on span "Prior Amendments to Lease" at bounding box center [106, 298] width 127 height 12
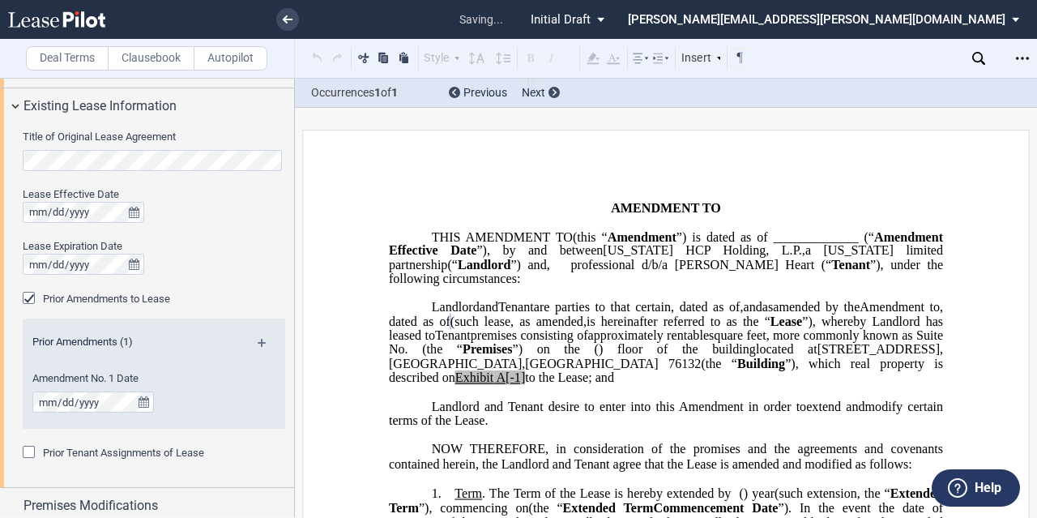
click at [263, 339] on md-icon at bounding box center [269, 348] width 22 height 19
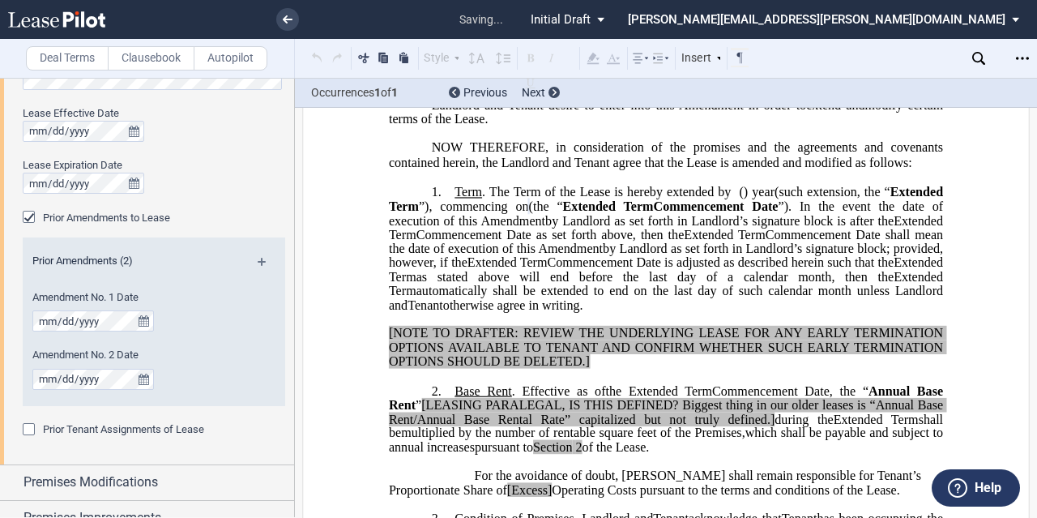
scroll to position [304, 0]
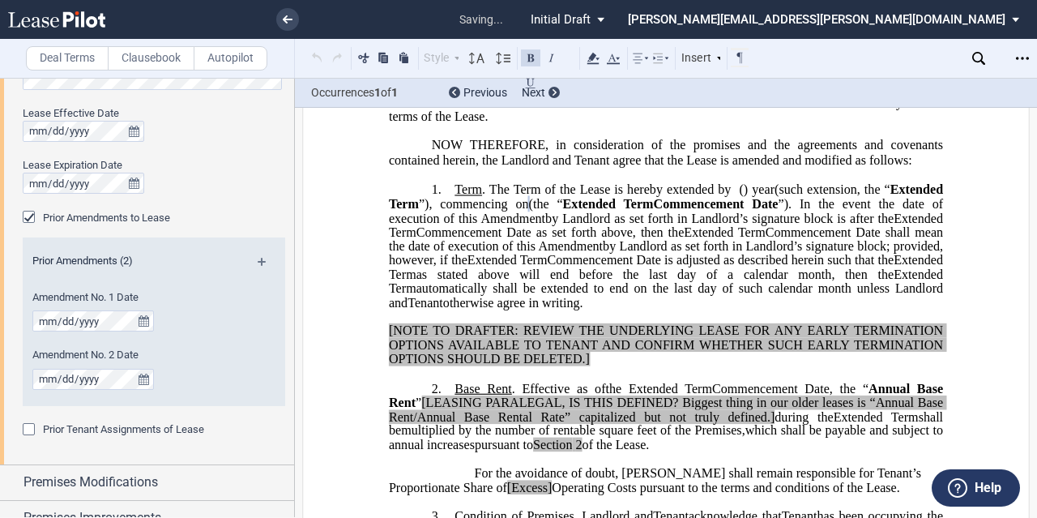
click at [712, 282] on span "as stated above will end before the last day of a calendar month, then the" at bounding box center [655, 274] width 478 height 15
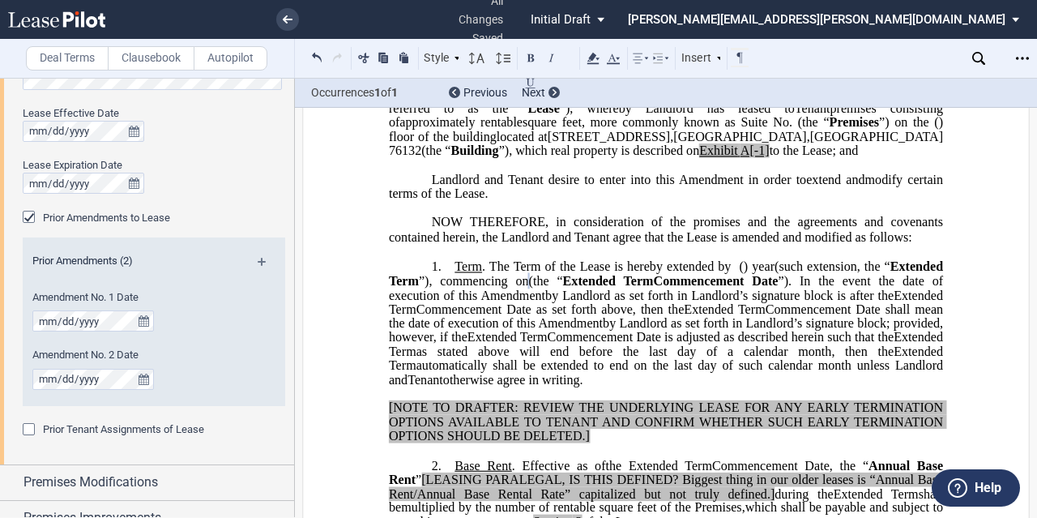
scroll to position [243, 0]
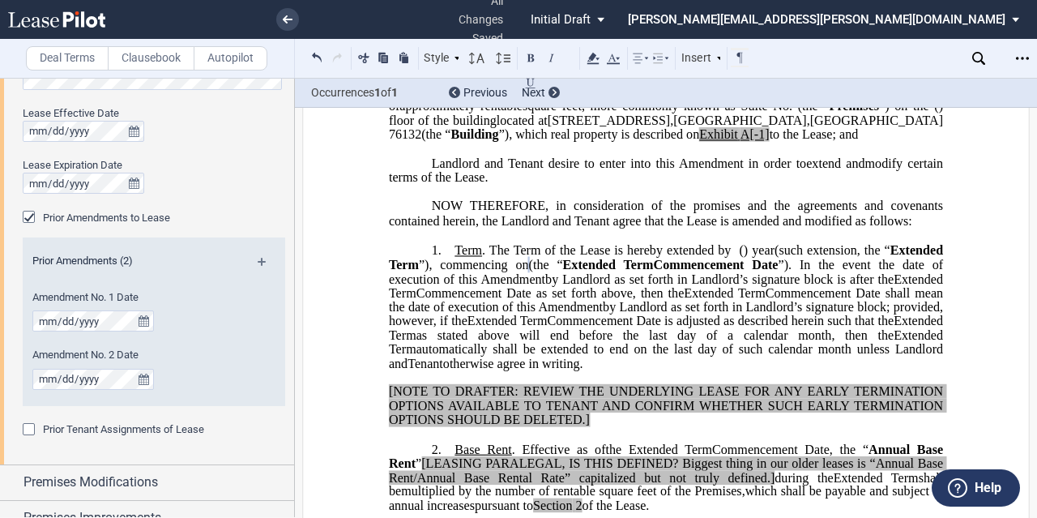
click at [654, 271] on span "Extended Term" at bounding box center [608, 264] width 91 height 15
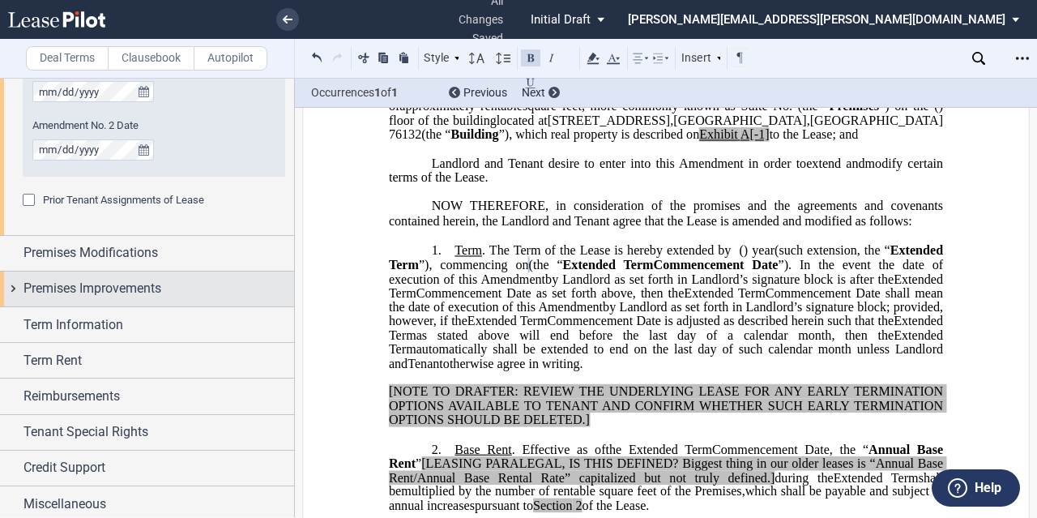
scroll to position [700, 0]
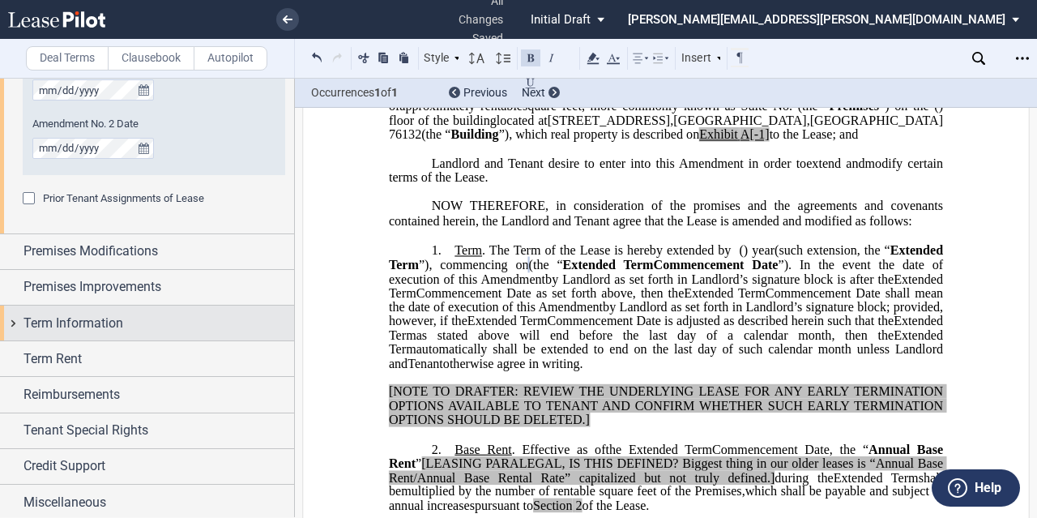
click at [118, 322] on span "Term Information" at bounding box center [73, 323] width 100 height 19
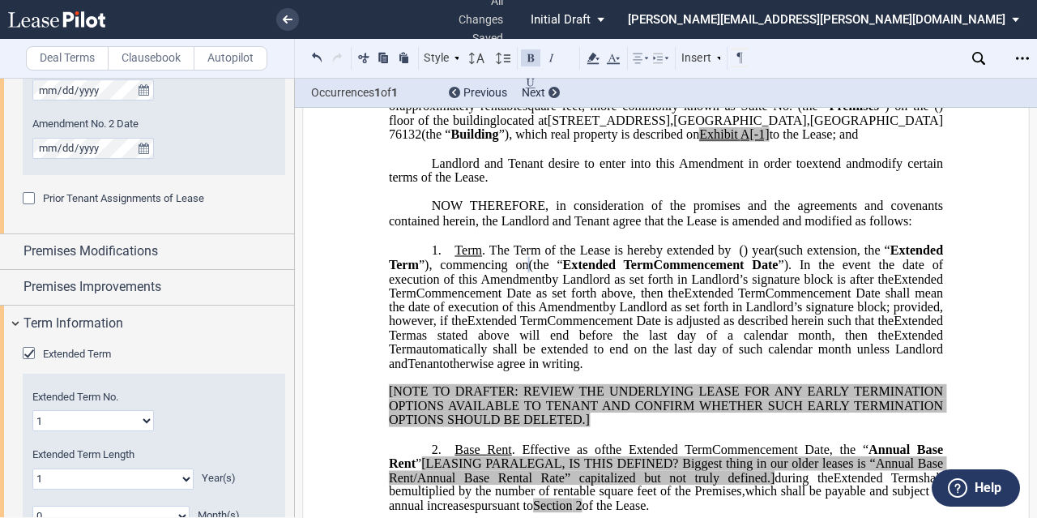
scroll to position [943, 0]
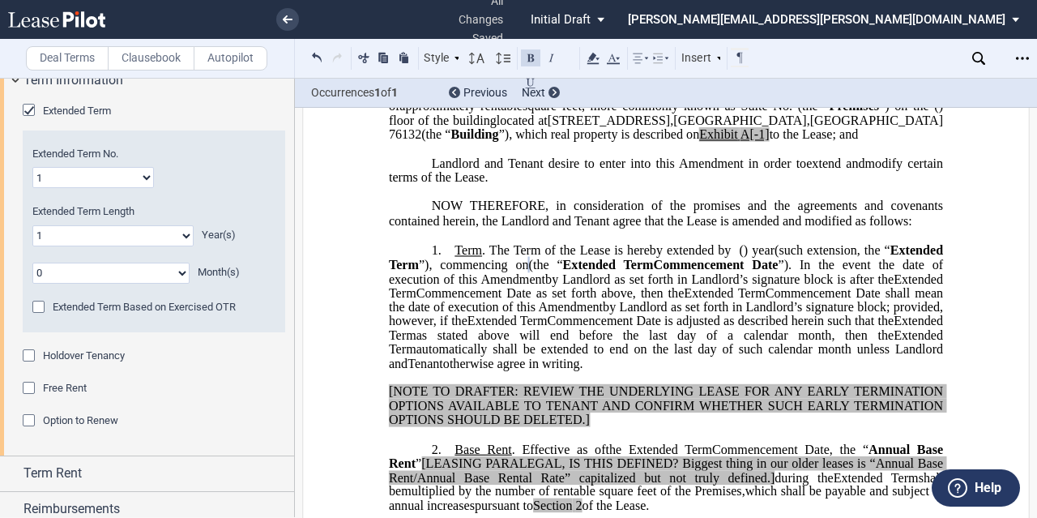
click at [113, 241] on select "0 1 2 3 4 5 6 7 8 9 10 11 12 13 14 15 16 17 18 19 20" at bounding box center [112, 235] width 161 height 21
select select "number:2"
click at [32, 225] on select "0 1 2 3 4 5 6 7 8 9 10 11 12 13 14 15 16 17 18 19 20" at bounding box center [112, 235] width 161 height 21
click at [263, 192] on div "Extended Term No. 1 2 3 4 5 6 7 8 9 10 11 12 13 14 15 16 17 18 19 20 Extended T…" at bounding box center [154, 230] width 263 height 201
click at [71, 177] on select "1 2 3 4 5 6 7 8 9 10 11 12 13 14 15 16 17 18 19 20" at bounding box center [93, 177] width 122 height 21
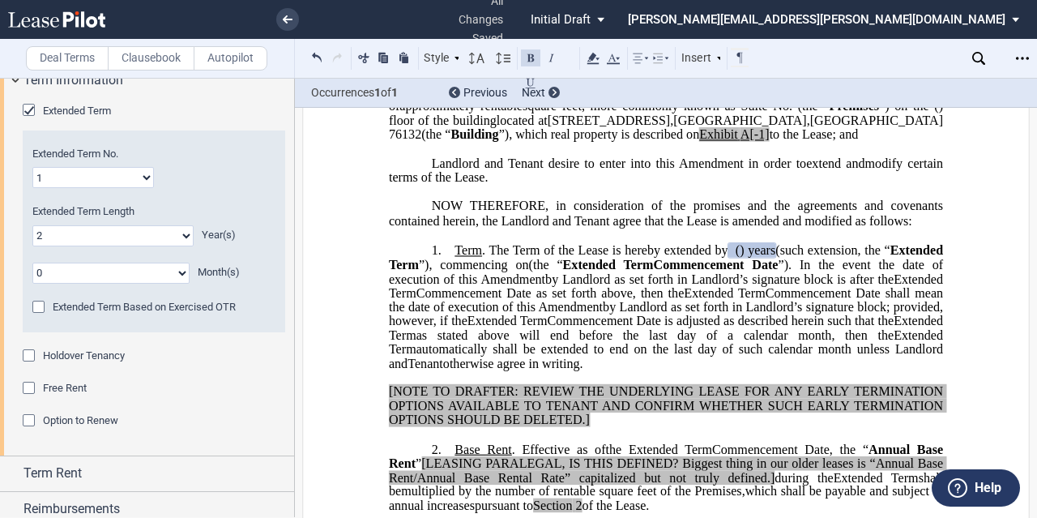
select select "number:2"
click at [32, 167] on select "1 2 3 4 5 6 7 8 9 10 11 12 13 14 15 16 17 18 19 20" at bounding box center [93, 177] width 122 height 21
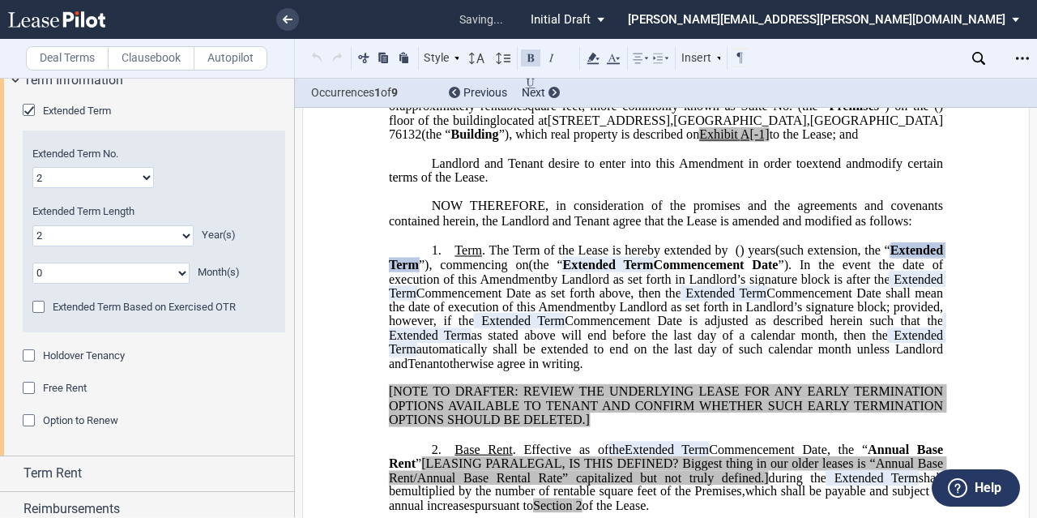
click at [234, 170] on div "Extended Term No. 1 2 3 4 5 6 7 8 9 10 11 12 13 14 15 16 17 18 19 20" at bounding box center [153, 167] width 243 height 41
click at [626, 199] on p "﻿" at bounding box center [666, 192] width 554 height 14
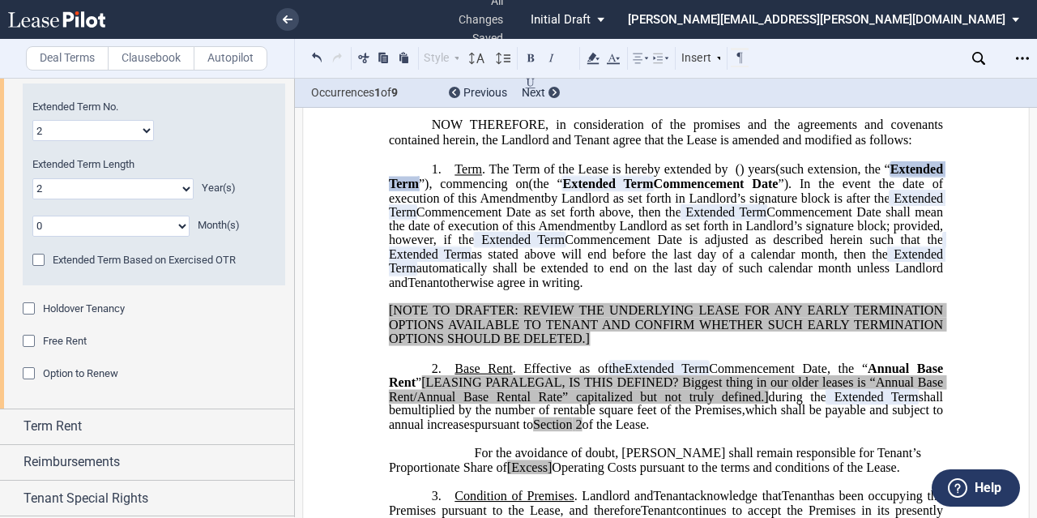
scroll to position [1057, 0]
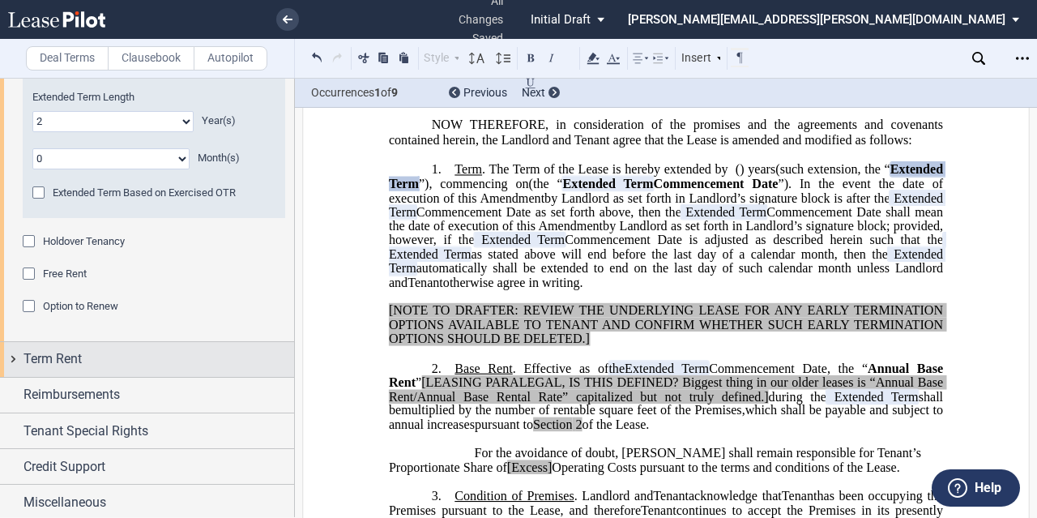
click at [177, 352] on div "Term Rent" at bounding box center [158, 358] width 271 height 19
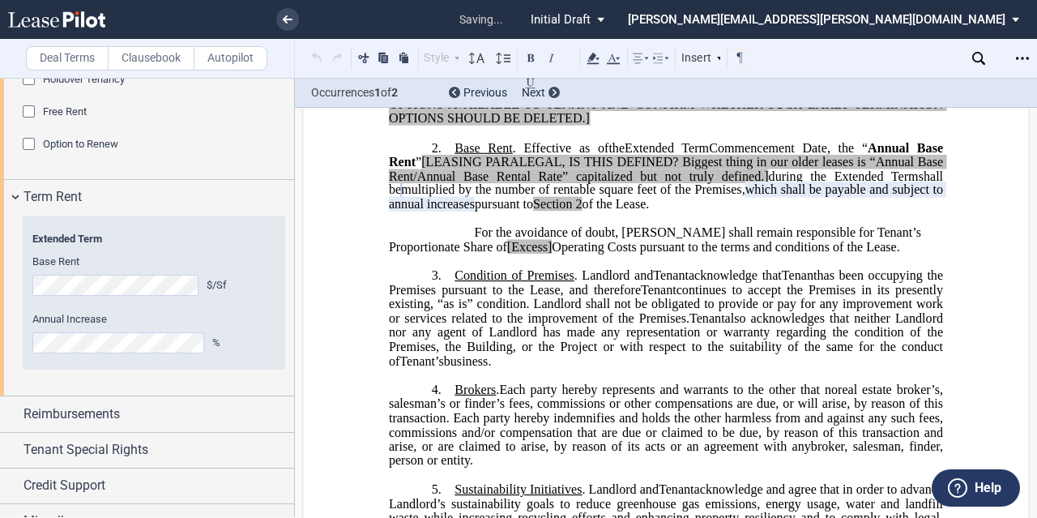
scroll to position [544, 0]
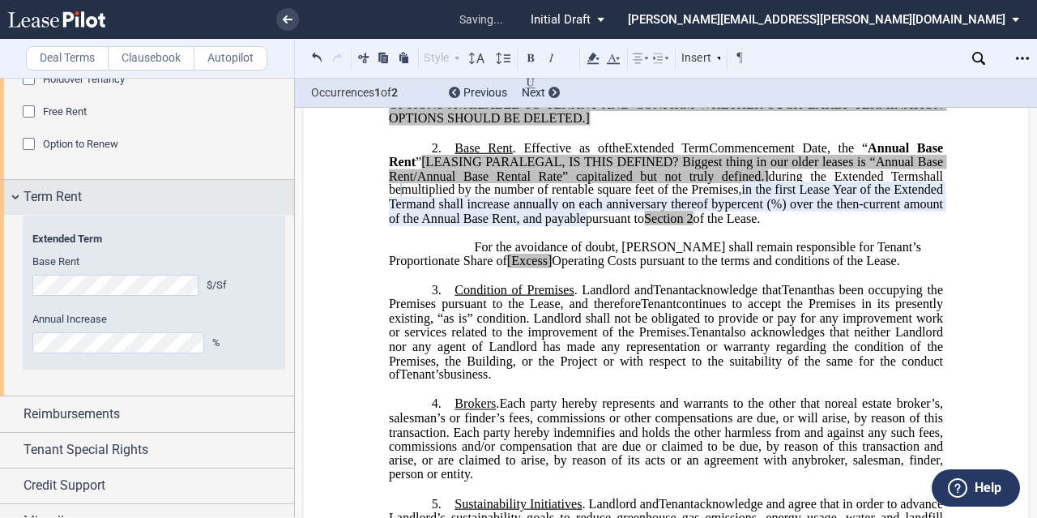
click at [154, 202] on div "Term Rent" at bounding box center [158, 196] width 271 height 19
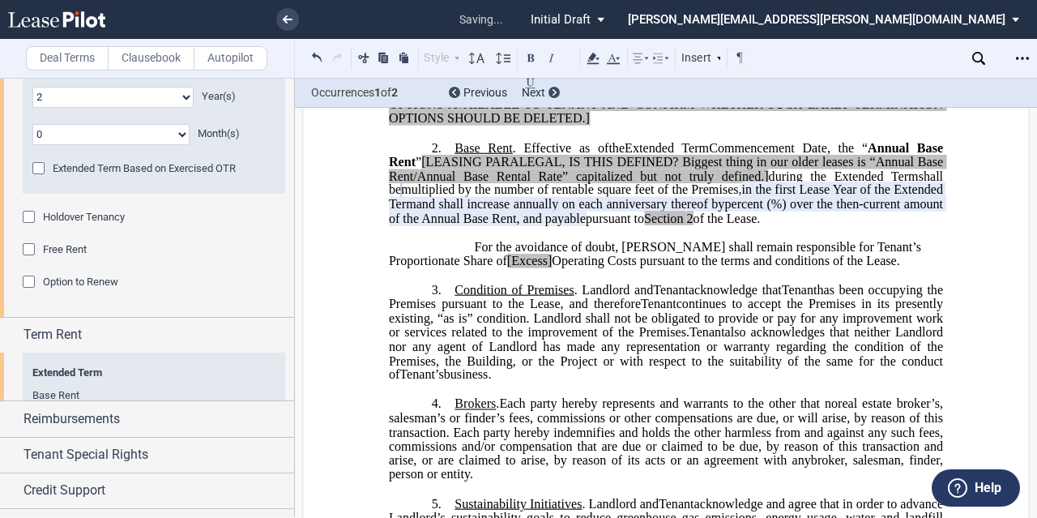
scroll to position [1057, 0]
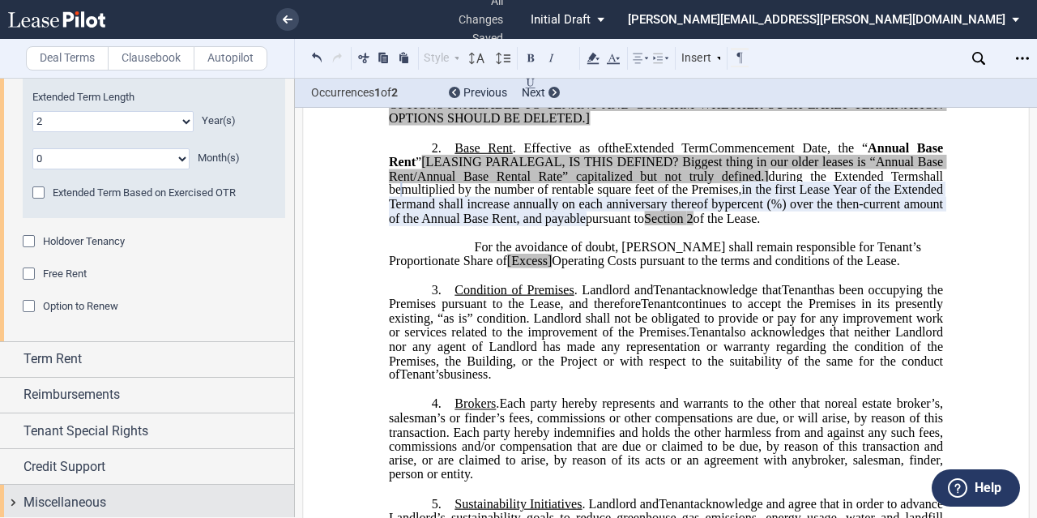
click at [85, 502] on span "Miscellaneous" at bounding box center [64, 502] width 83 height 19
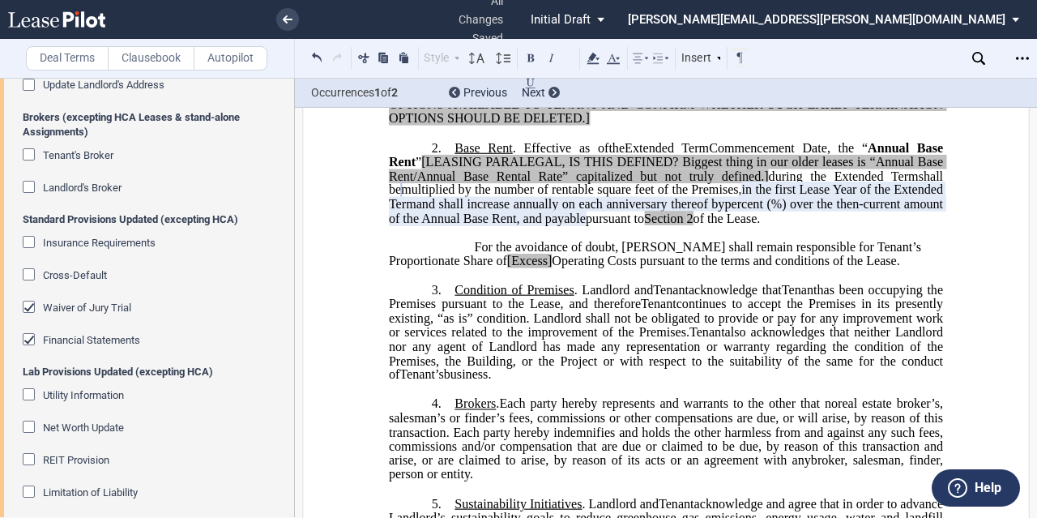
scroll to position [1544, 0]
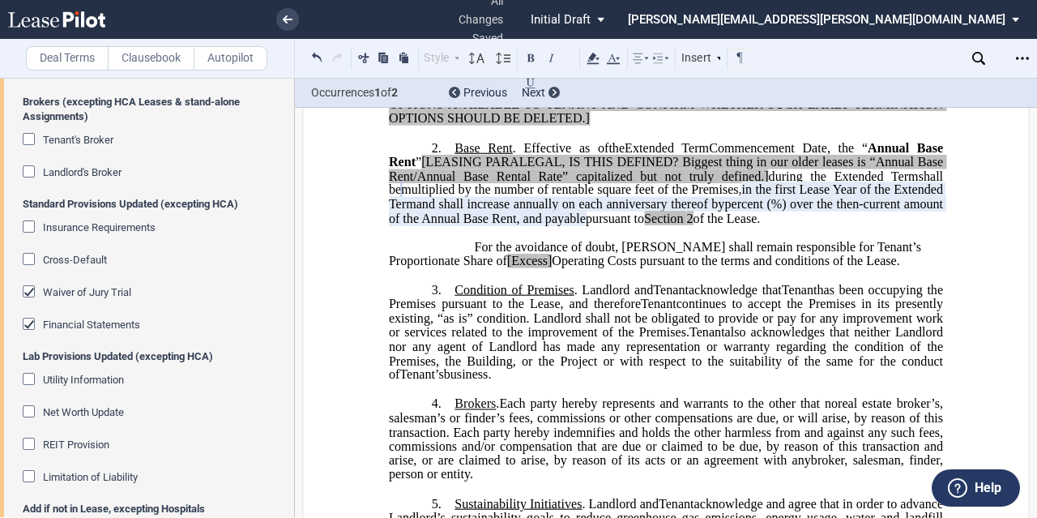
click at [73, 165] on div "Landlord's Broker" at bounding box center [82, 172] width 79 height 15
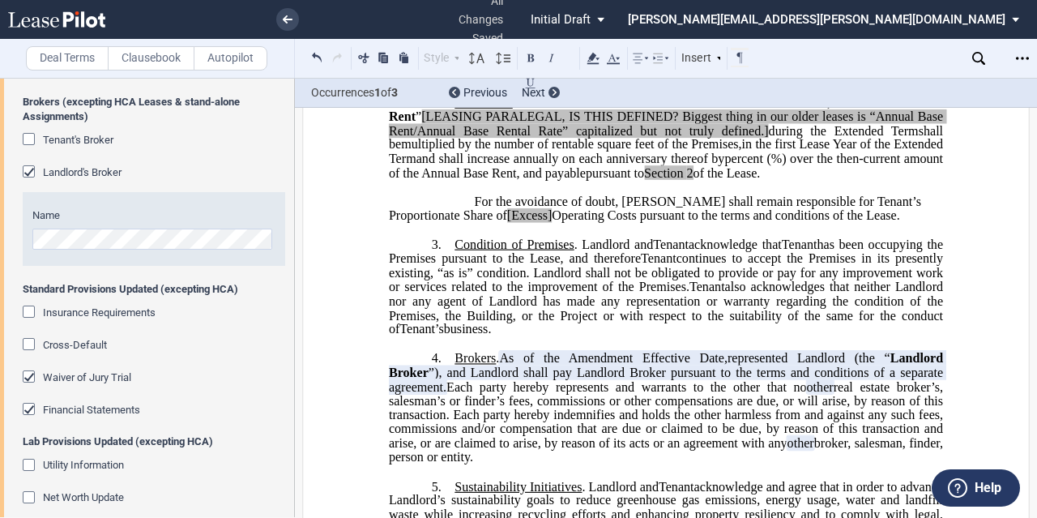
click at [67, 134] on span "Tenant's Broker" at bounding box center [78, 140] width 70 height 12
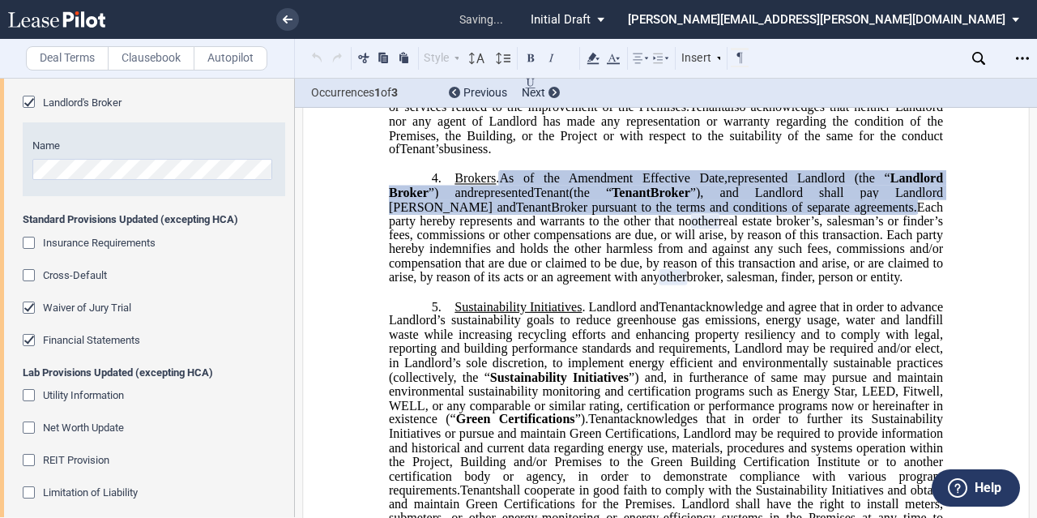
scroll to position [1706, 0]
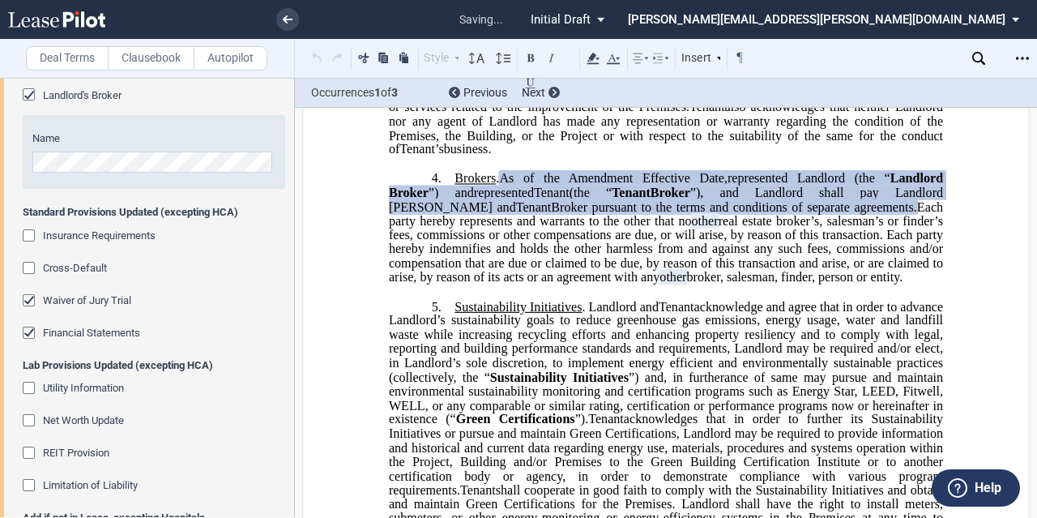
click at [109, 337] on div "Financial Statements" at bounding box center [91, 333] width 97 height 15
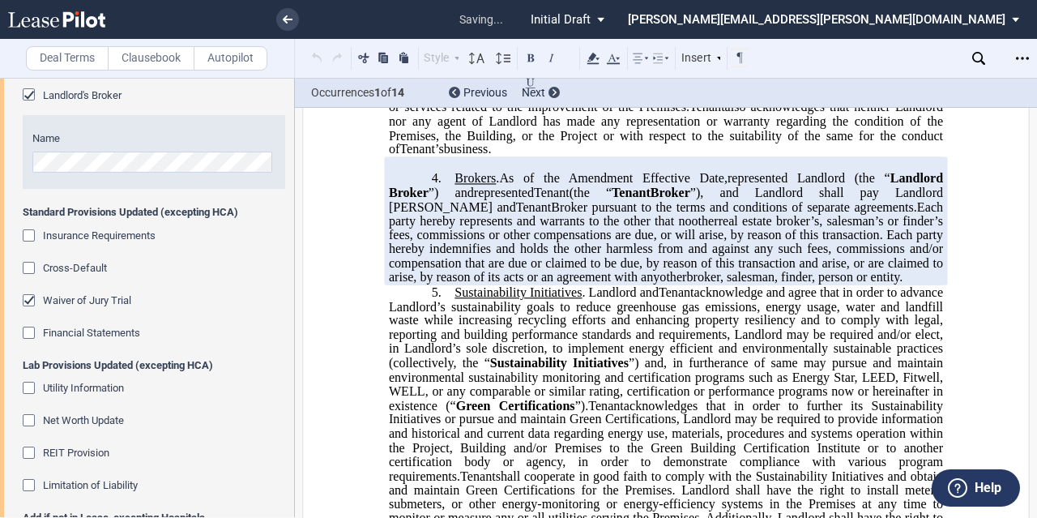
click at [91, 303] on span "Waiver of Jury Trial" at bounding box center [87, 300] width 88 height 12
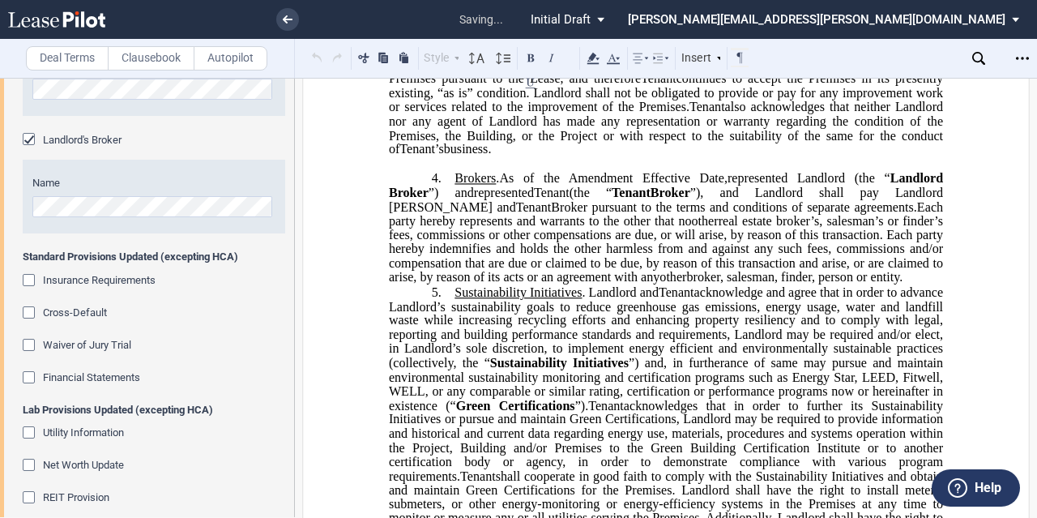
scroll to position [1558, 0]
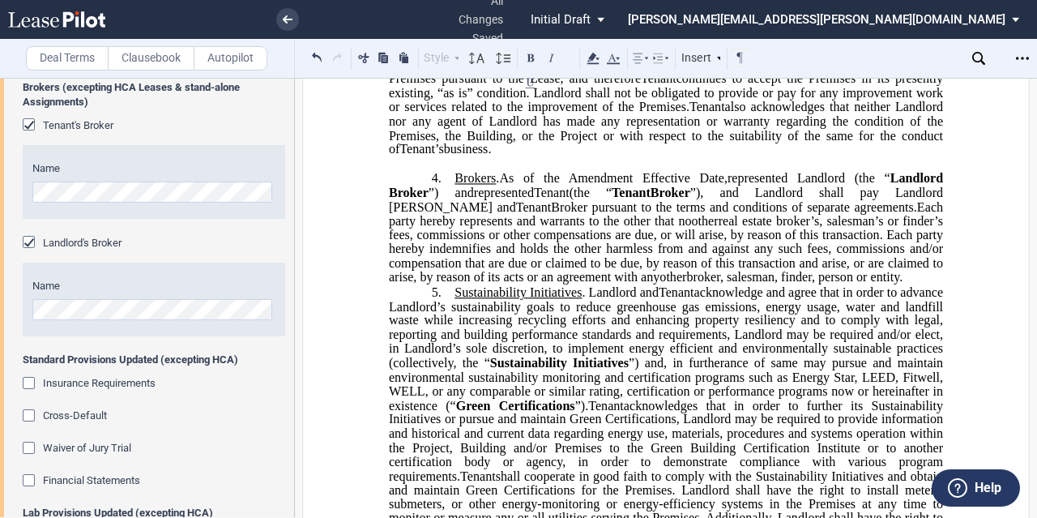
click at [130, 177] on div "Name" at bounding box center [153, 181] width 243 height 41
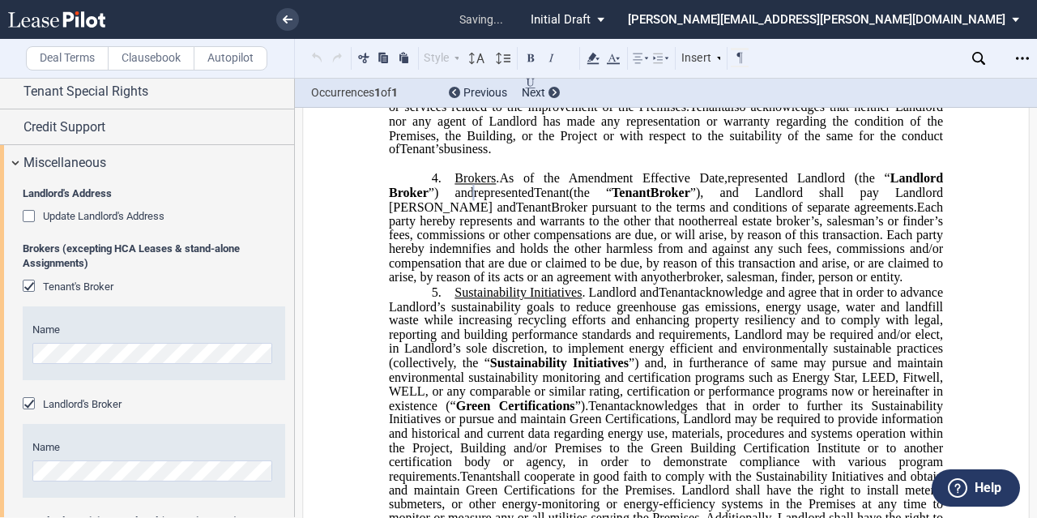
scroll to position [1396, 0]
click at [135, 454] on div "Name" at bounding box center [153, 461] width 243 height 41
click at [126, 214] on span "Update Landlord's Address" at bounding box center [104, 217] width 122 height 12
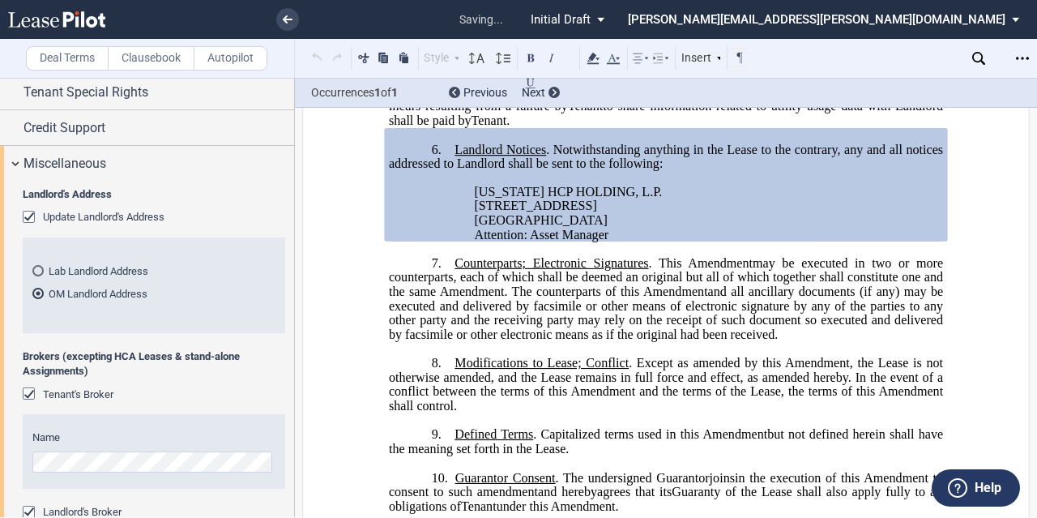
scroll to position [1297, 0]
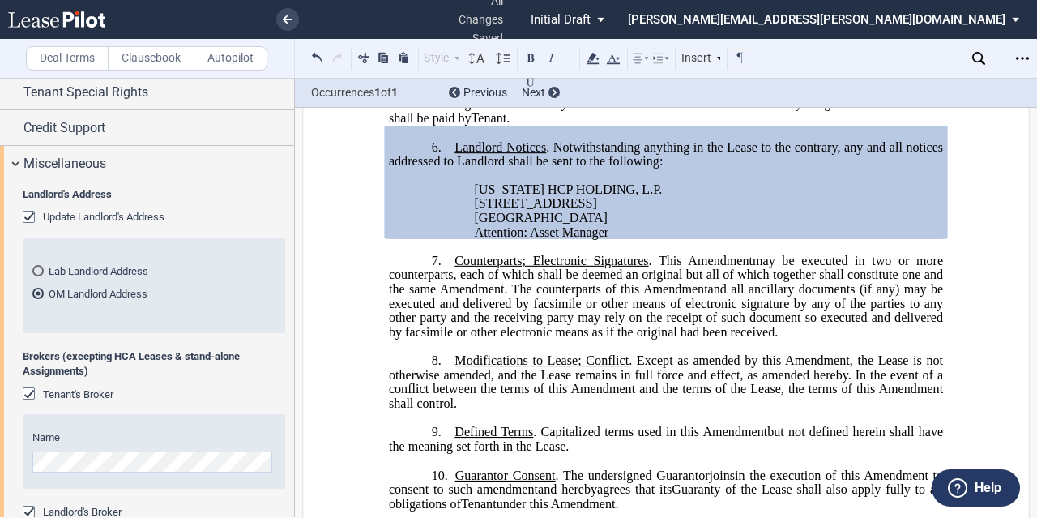
click at [31, 213] on div "Update Landlord's Address" at bounding box center [31, 219] width 16 height 16
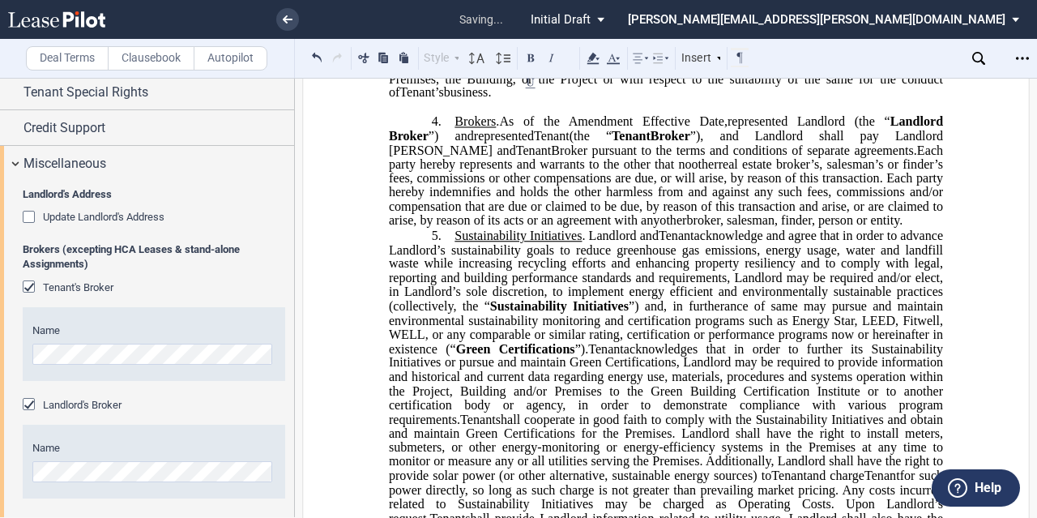
scroll to position [811, 0]
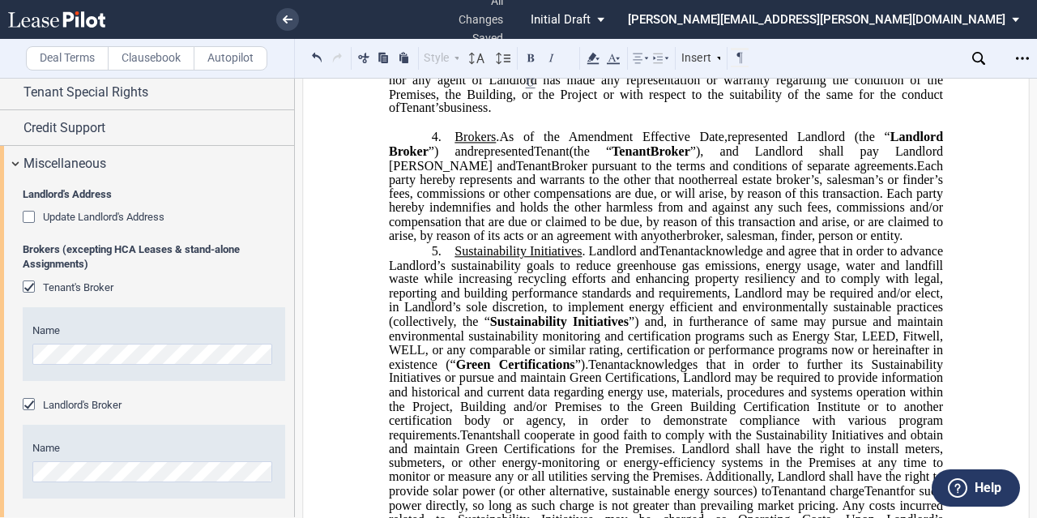
click at [621, 244] on p "4. Brokers . As of the ﻿ ﻿ First Amendment Effective Date, ﻿ ﻿ represented Land…" at bounding box center [666, 187] width 554 height 114
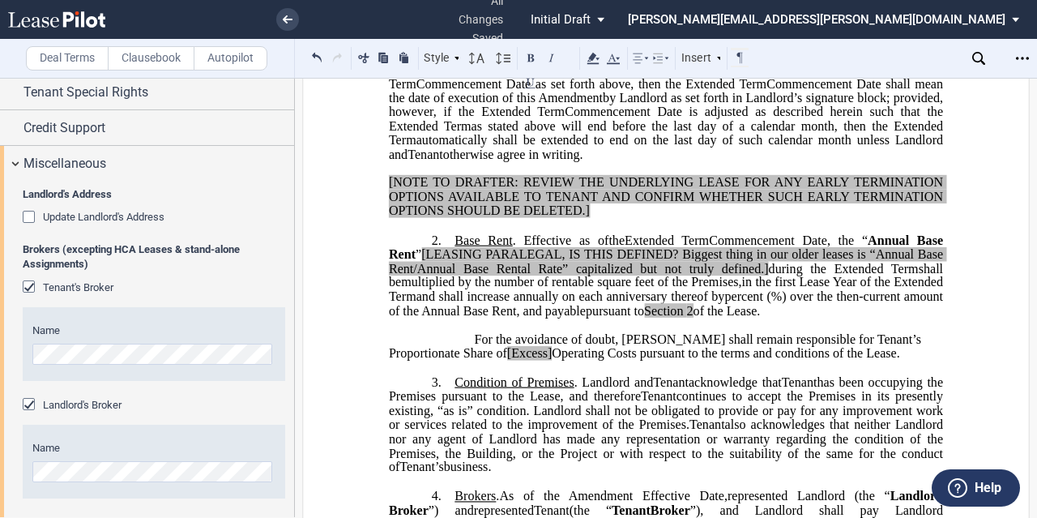
scroll to position [487, 0]
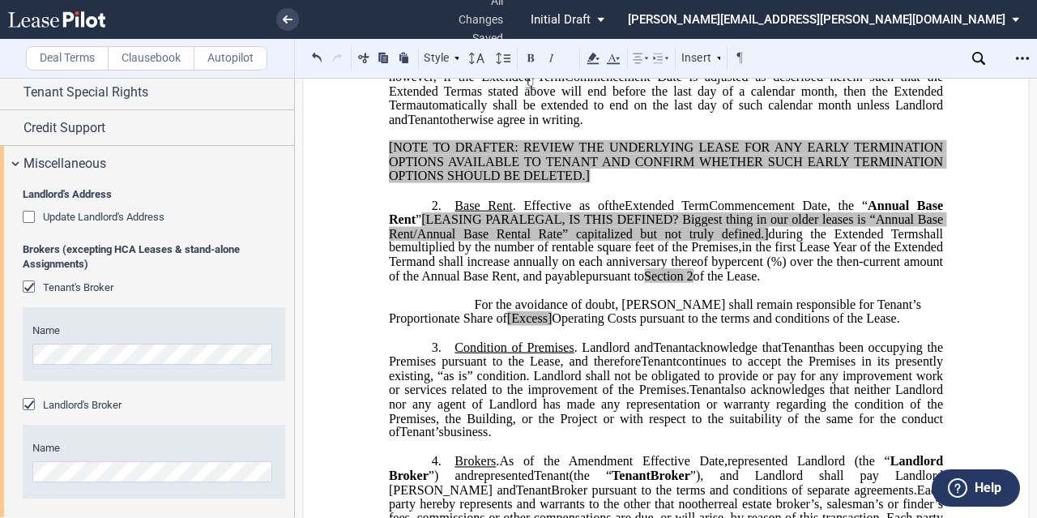
click at [440, 226] on span "Annual Base Rent" at bounding box center [667, 212] width 557 height 28
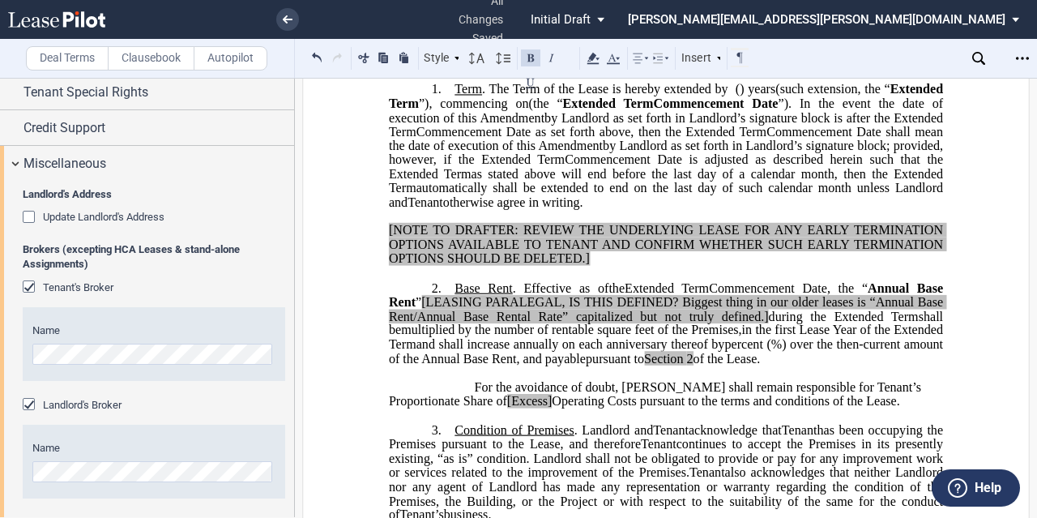
scroll to position [386, 0]
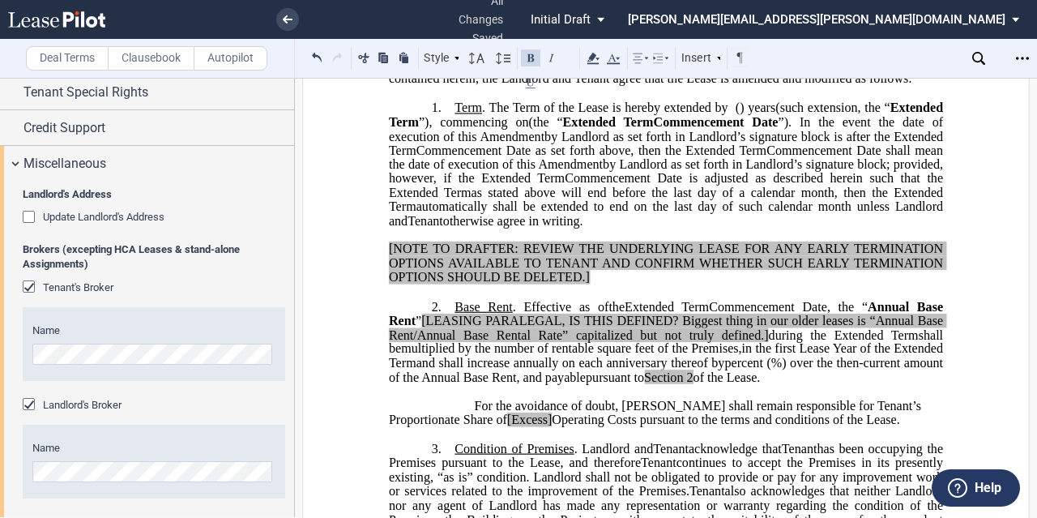
click at [436, 327] on span "Annual Base Rent" at bounding box center [667, 313] width 557 height 28
click at [438, 327] on span "Annual Base Rent" at bounding box center [667, 313] width 557 height 28
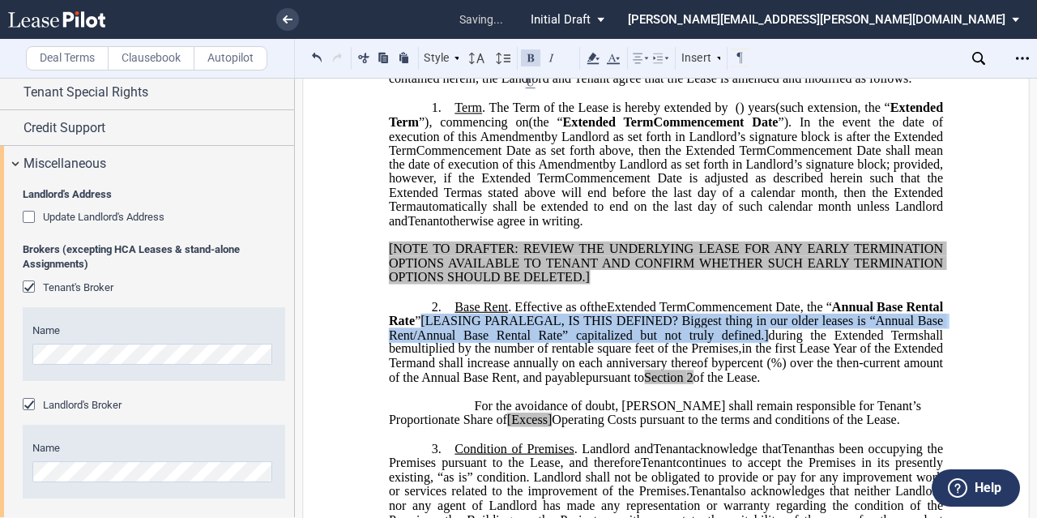
drag, startPoint x: 490, startPoint y: 376, endPoint x: 835, endPoint y: 391, distance: 344.7
click at [835, 341] on span ", the “ Annual Base Rental Rate ” [LEASING PARALEGAL, IS THIS DEFINED? Biggest …" at bounding box center [667, 320] width 557 height 42
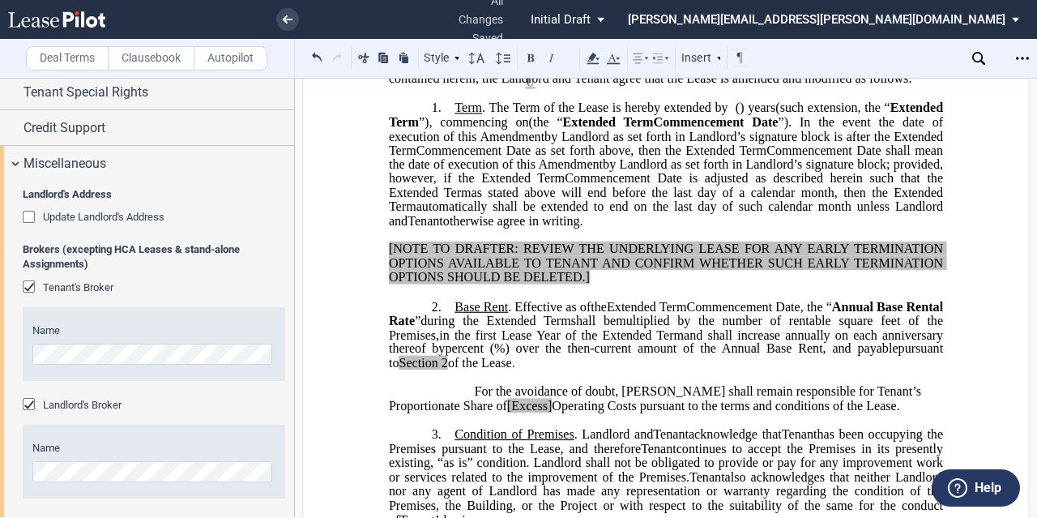
click at [494, 356] on span "%) over the then-current amount of the Annual Base Rent, and payable" at bounding box center [696, 348] width 404 height 15
drag, startPoint x: 713, startPoint y: 422, endPoint x: 642, endPoint y: 418, distance: 71.4
click at [642, 369] on span "pursuant to Section 2 of the Lease." at bounding box center [667, 355] width 557 height 28
click at [603, 56] on div "Style 1. Section (a) Subsection (a) Subsection 1 a) Subsection 2 Normal Normal …" at bounding box center [529, 58] width 442 height 21
click at [595, 61] on icon at bounding box center [592, 58] width 19 height 19
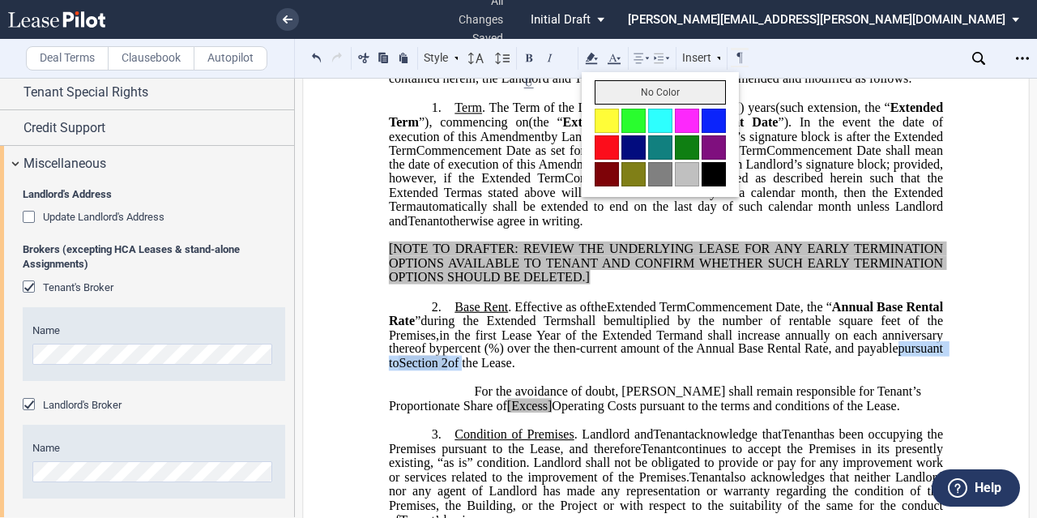
click at [608, 89] on button "No Color" at bounding box center [660, 92] width 131 height 24
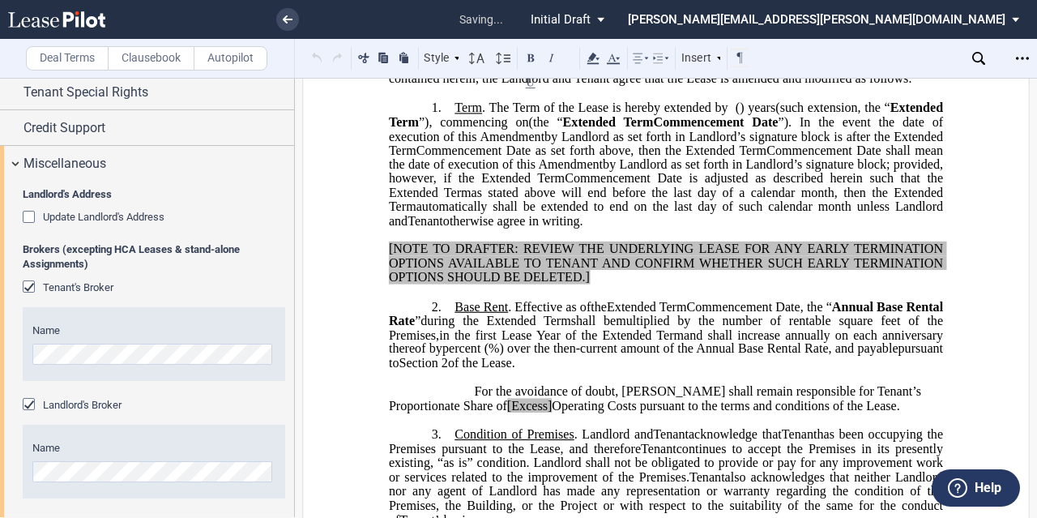
click at [618, 186] on span "Commencement Date is adjusted as described herein such that the" at bounding box center [754, 178] width 378 height 15
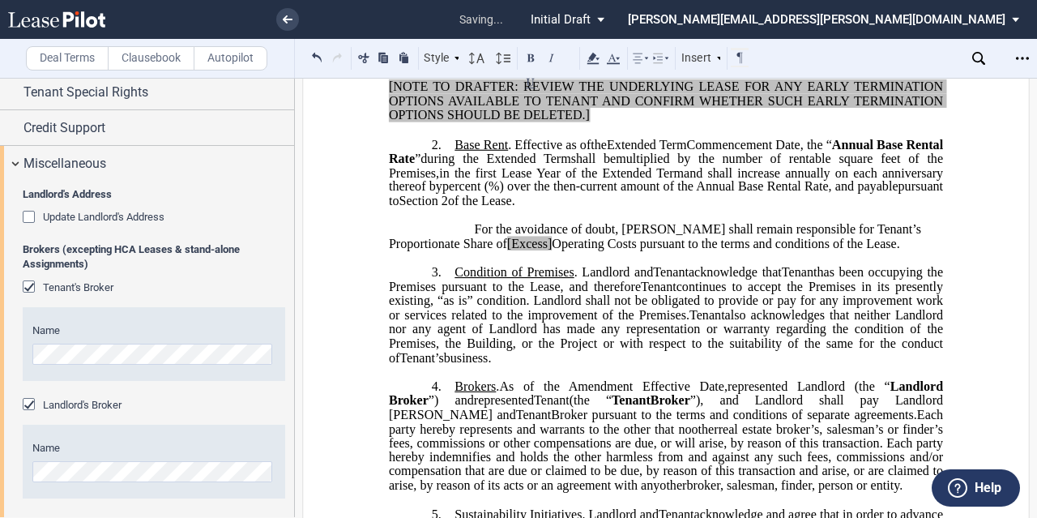
scroll to position [548, 0]
click at [507, 250] on span "[Excess]" at bounding box center [529, 243] width 45 height 15
click at [548, 250] on span "Operating Costs pursuant to the terms and conditions of the Lease." at bounding box center [722, 243] width 348 height 15
click at [468, 251] on p "For the avoidance of doubt, [PERSON_NAME] shall remain responsible for Tenant’s…" at bounding box center [666, 237] width 554 height 28
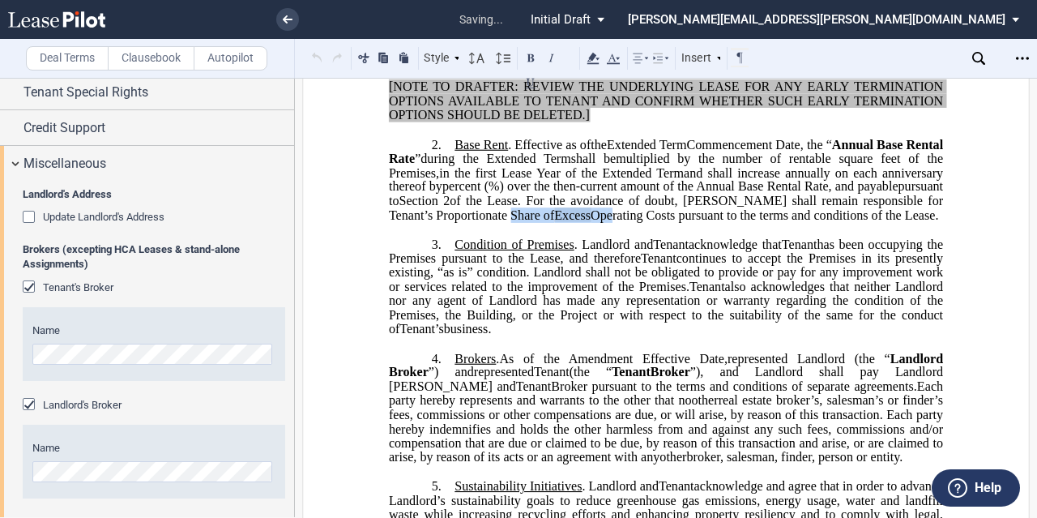
drag, startPoint x: 805, startPoint y: 270, endPoint x: 739, endPoint y: 268, distance: 65.6
click at [739, 222] on span "For the avoidance of doubt, [PERSON_NAME] shall remain responsible for Tenant’s…" at bounding box center [667, 208] width 557 height 28
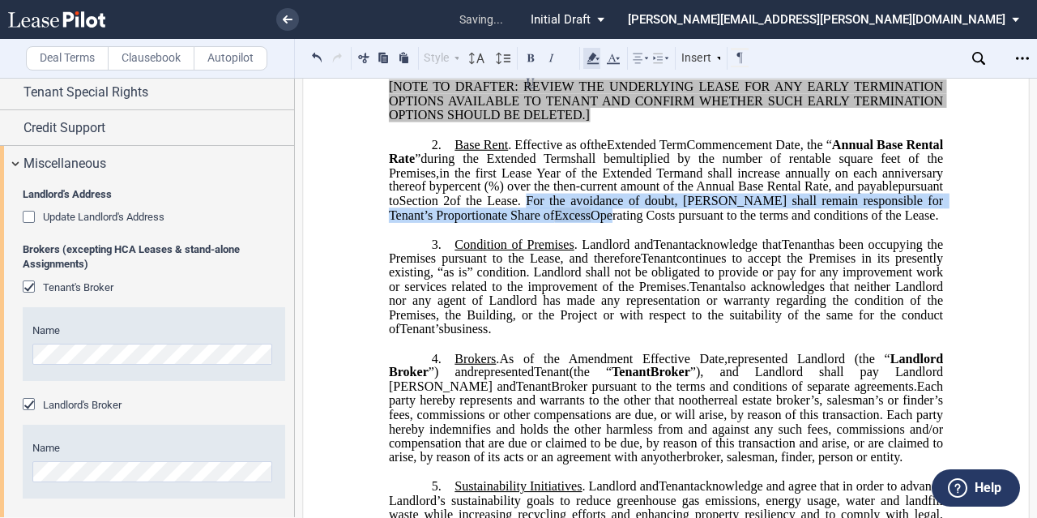
click at [598, 58] on use at bounding box center [593, 58] width 12 height 11
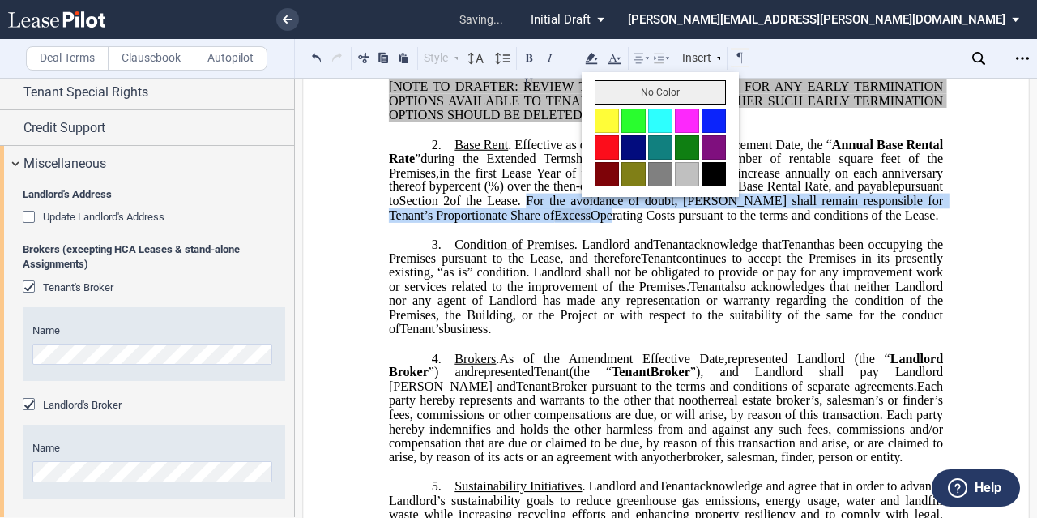
click at [621, 94] on button "No Color" at bounding box center [660, 92] width 131 height 24
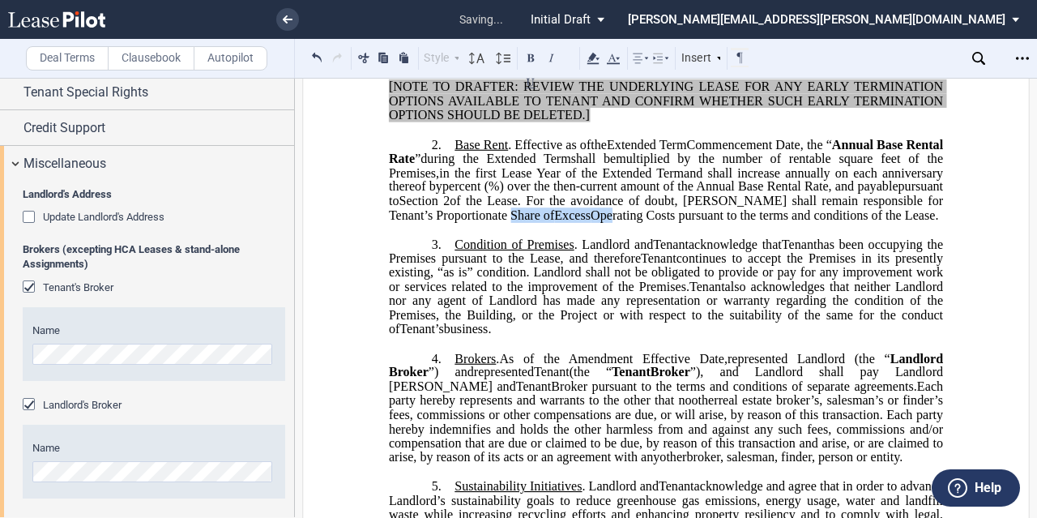
click at [742, 222] on span "For the avoidance of doubt, [PERSON_NAME] shall remain responsible for Tenant’s…" at bounding box center [667, 208] width 557 height 28
click at [480, 194] on span "percent" at bounding box center [461, 186] width 38 height 15
click at [591, 222] on span "Operating Costs pursuant to the terms and conditions of the Lease." at bounding box center [765, 214] width 348 height 15
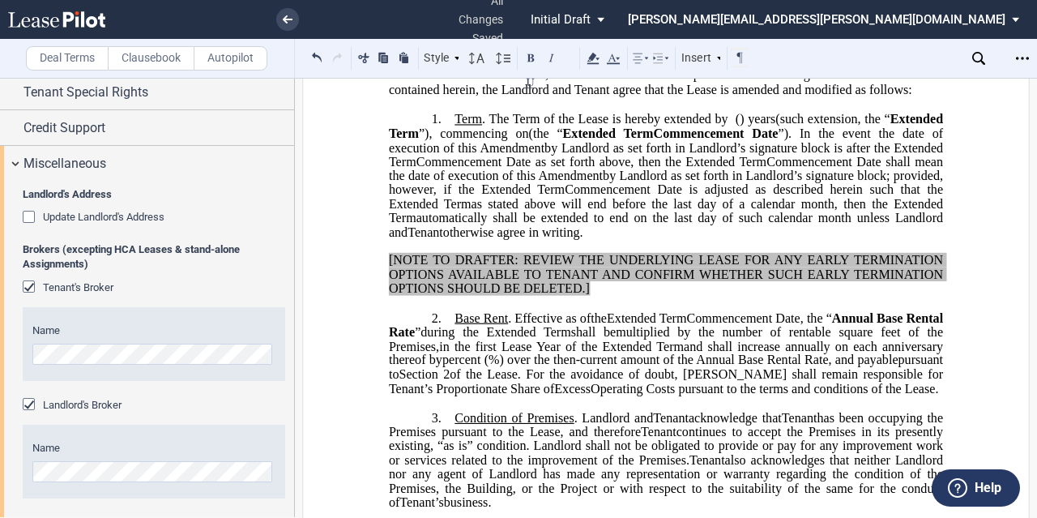
scroll to position [352, 0]
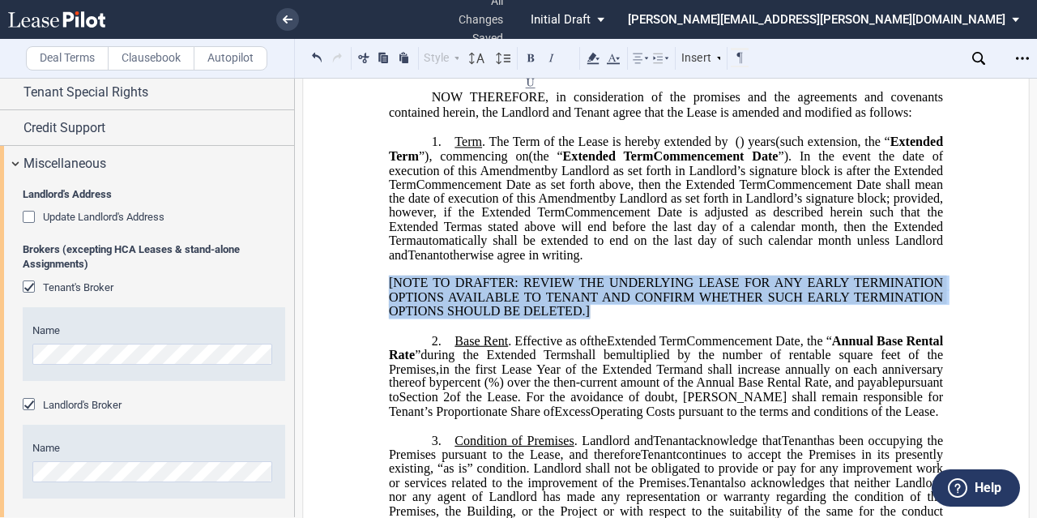
drag, startPoint x: 601, startPoint y: 371, endPoint x: 379, endPoint y: 336, distance: 224.7
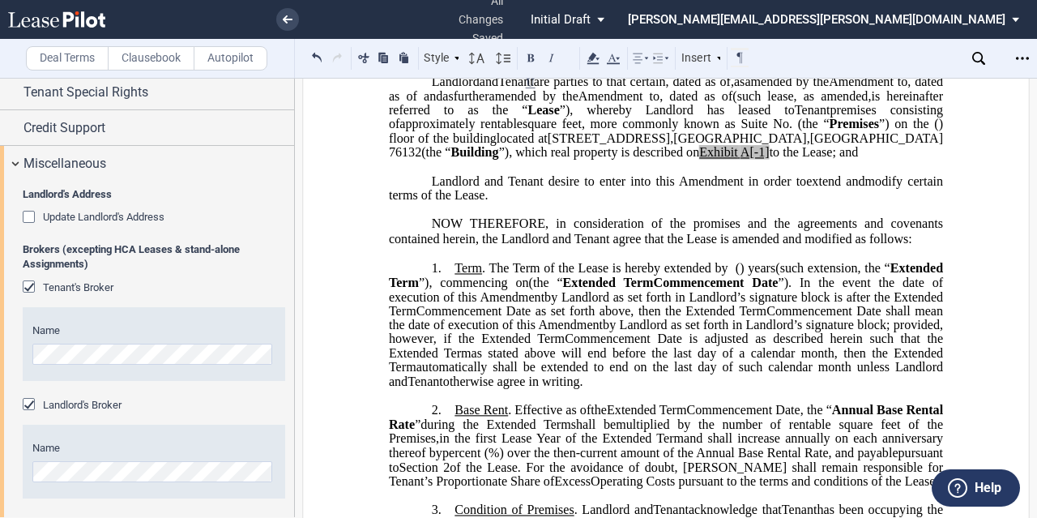
scroll to position [190, 0]
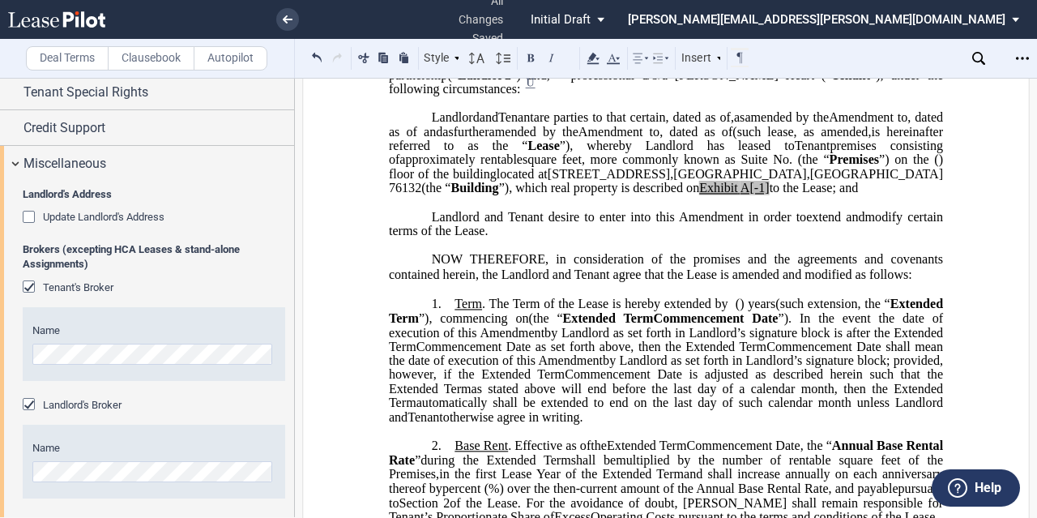
click at [741, 195] on span "A[-1]" at bounding box center [755, 188] width 29 height 15
drag, startPoint x: 707, startPoint y: 227, endPoint x: 626, endPoint y: 229, distance: 81.1
click at [626, 195] on span "located at [STREET_ADDRESS] (the “ Building ”), which real property is describe…" at bounding box center [667, 181] width 557 height 28
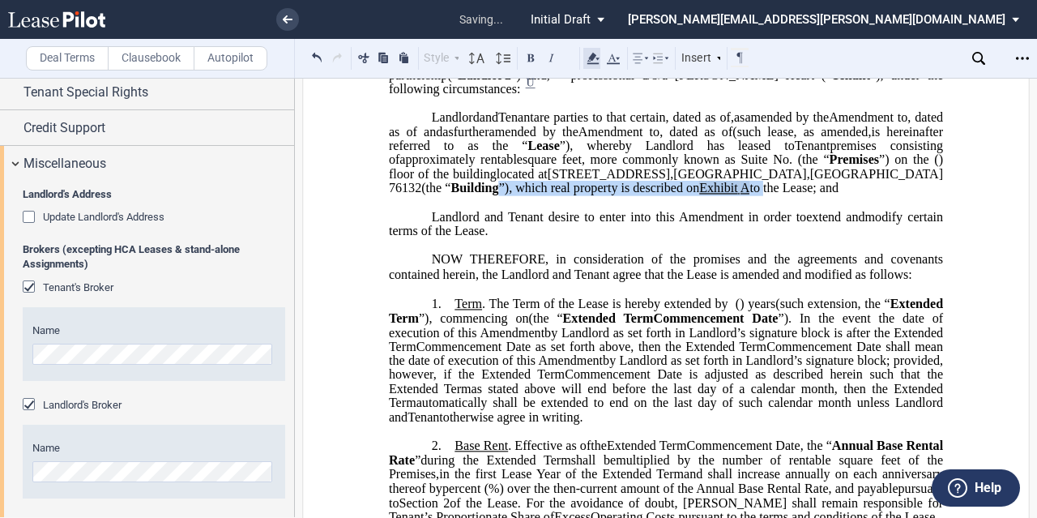
click at [597, 50] on icon at bounding box center [592, 58] width 19 height 19
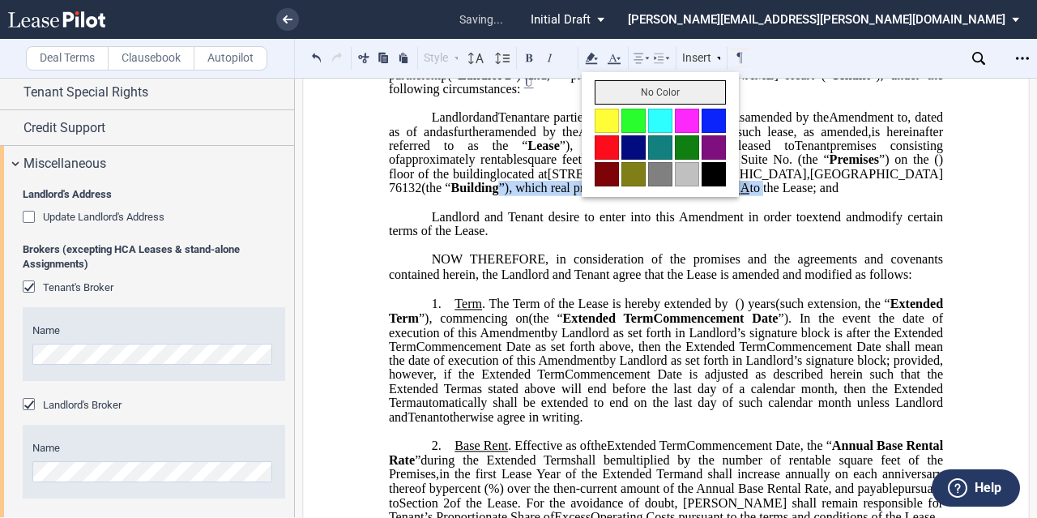
click at [629, 92] on button "No Color" at bounding box center [660, 92] width 131 height 24
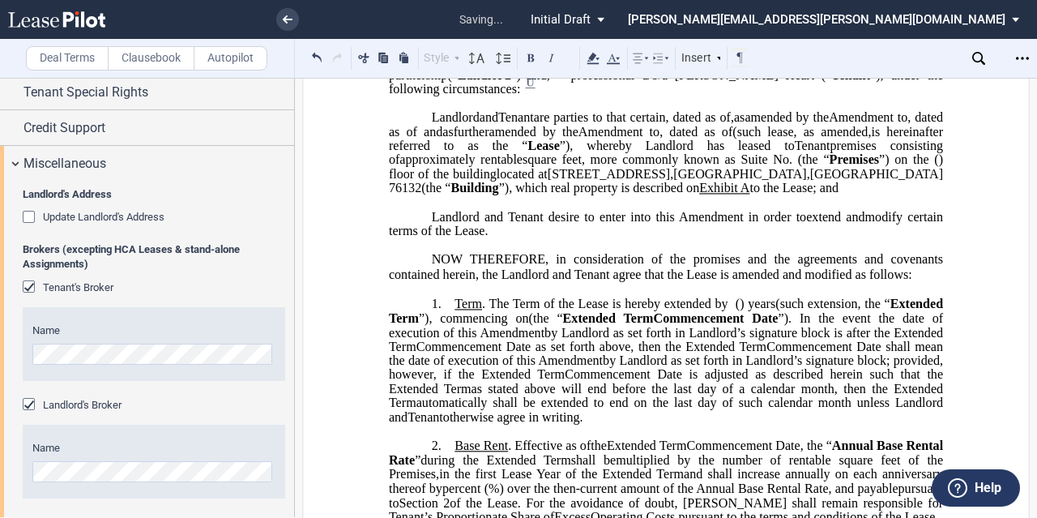
click at [773, 167] on span "premises consisting of" at bounding box center [667, 153] width 557 height 28
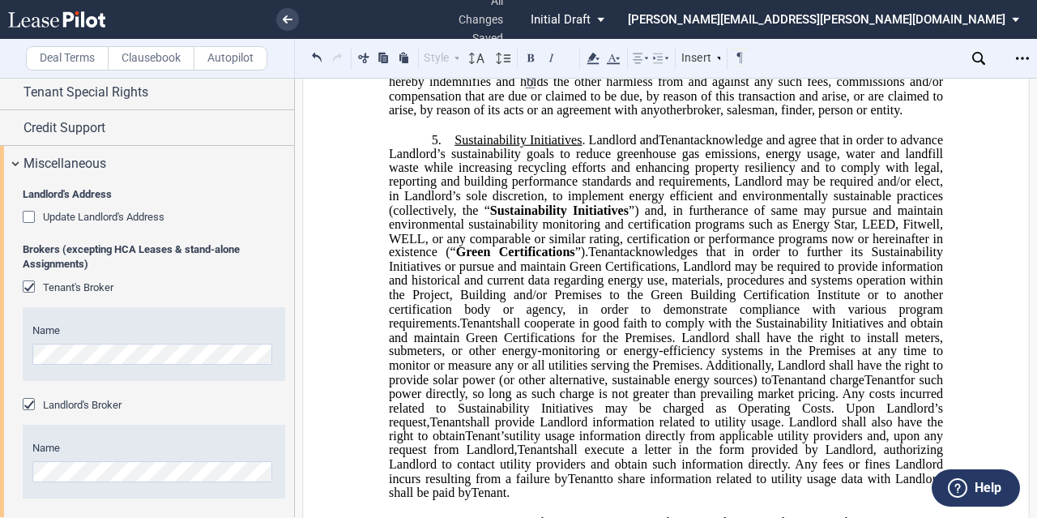
scroll to position [352, 0]
